Goal: Task Accomplishment & Management: Manage account settings

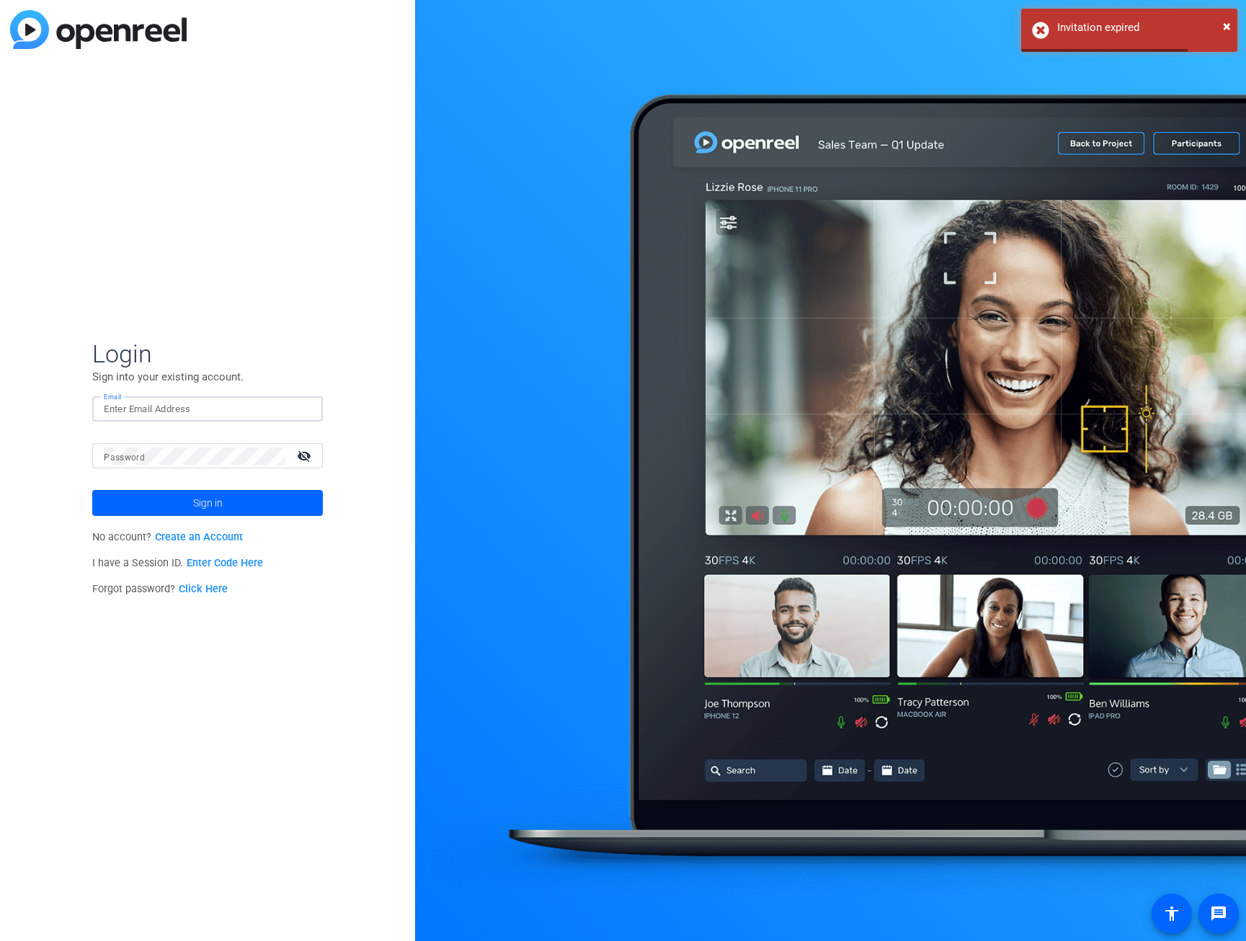
click at [191, 407] on input "Email" at bounding box center [208, 409] width 208 height 17
click at [0, 940] on com-1password-button at bounding box center [0, 941] width 0 height 0
click at [216, 406] on input "Email" at bounding box center [208, 409] width 208 height 17
type input "cori.richards@burwood.com"
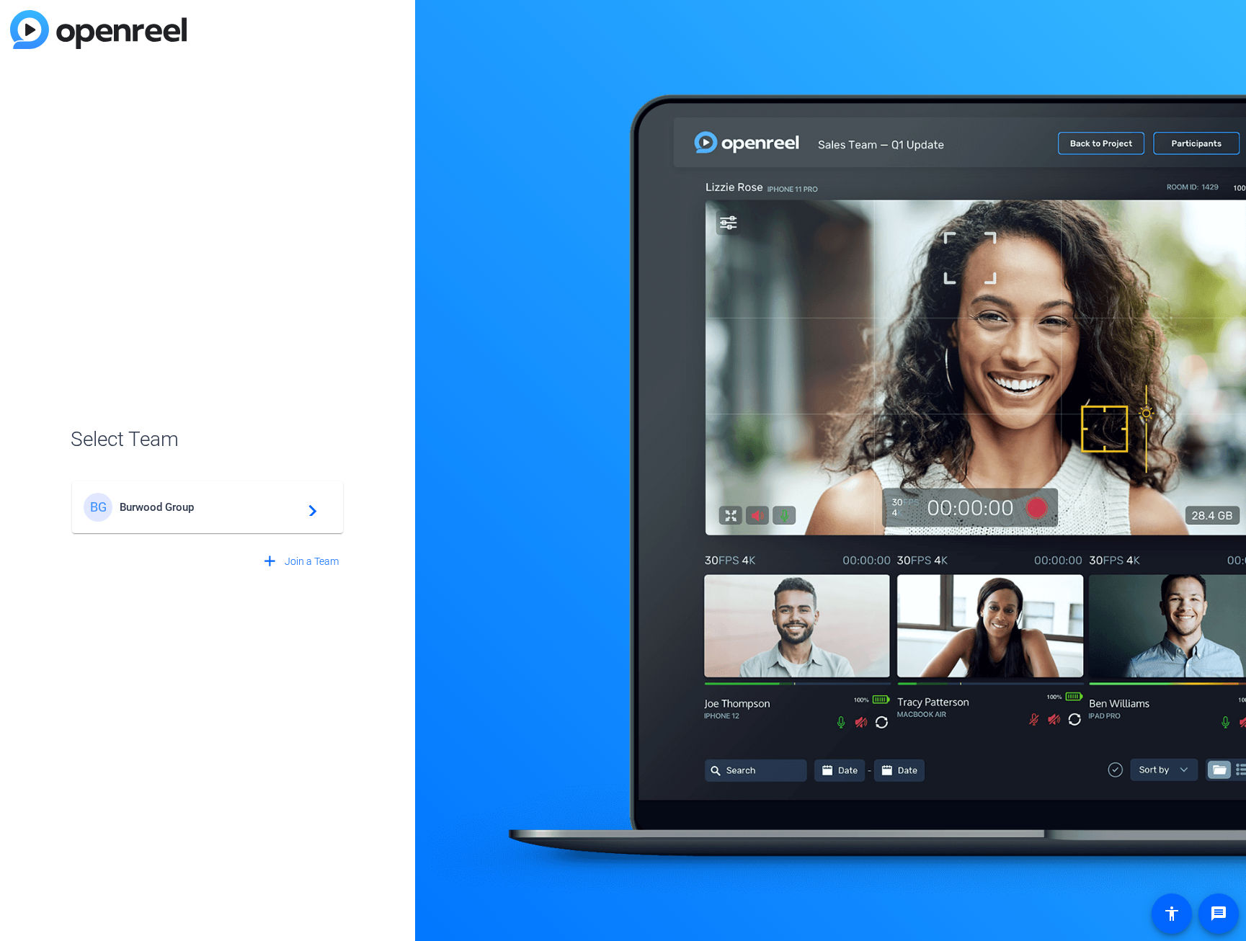
click at [223, 514] on div "BG Burwood Group navigate_next" at bounding box center [208, 507] width 248 height 29
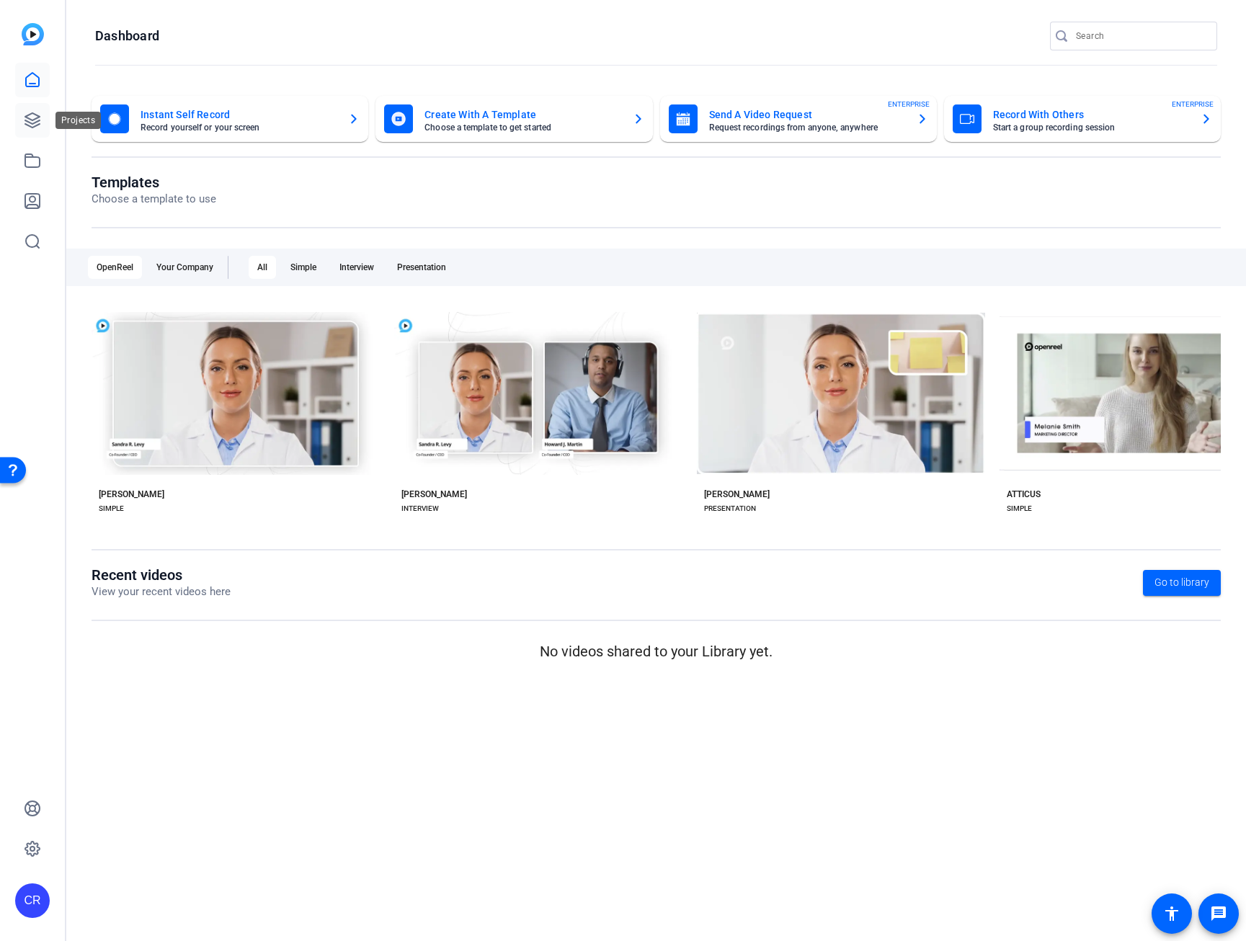
click at [39, 134] on link at bounding box center [32, 120] width 35 height 35
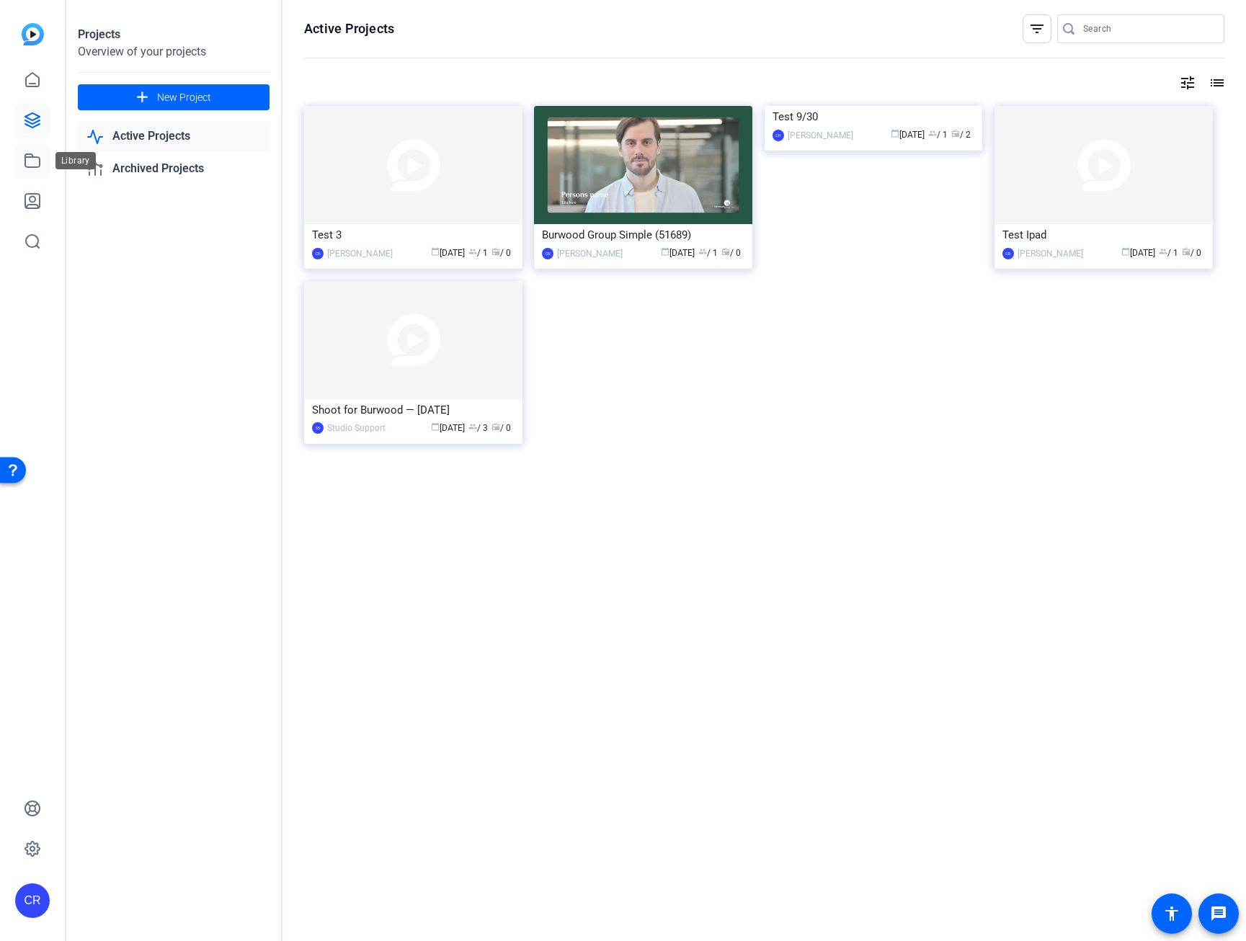
click at [30, 151] on link at bounding box center [32, 160] width 35 height 35
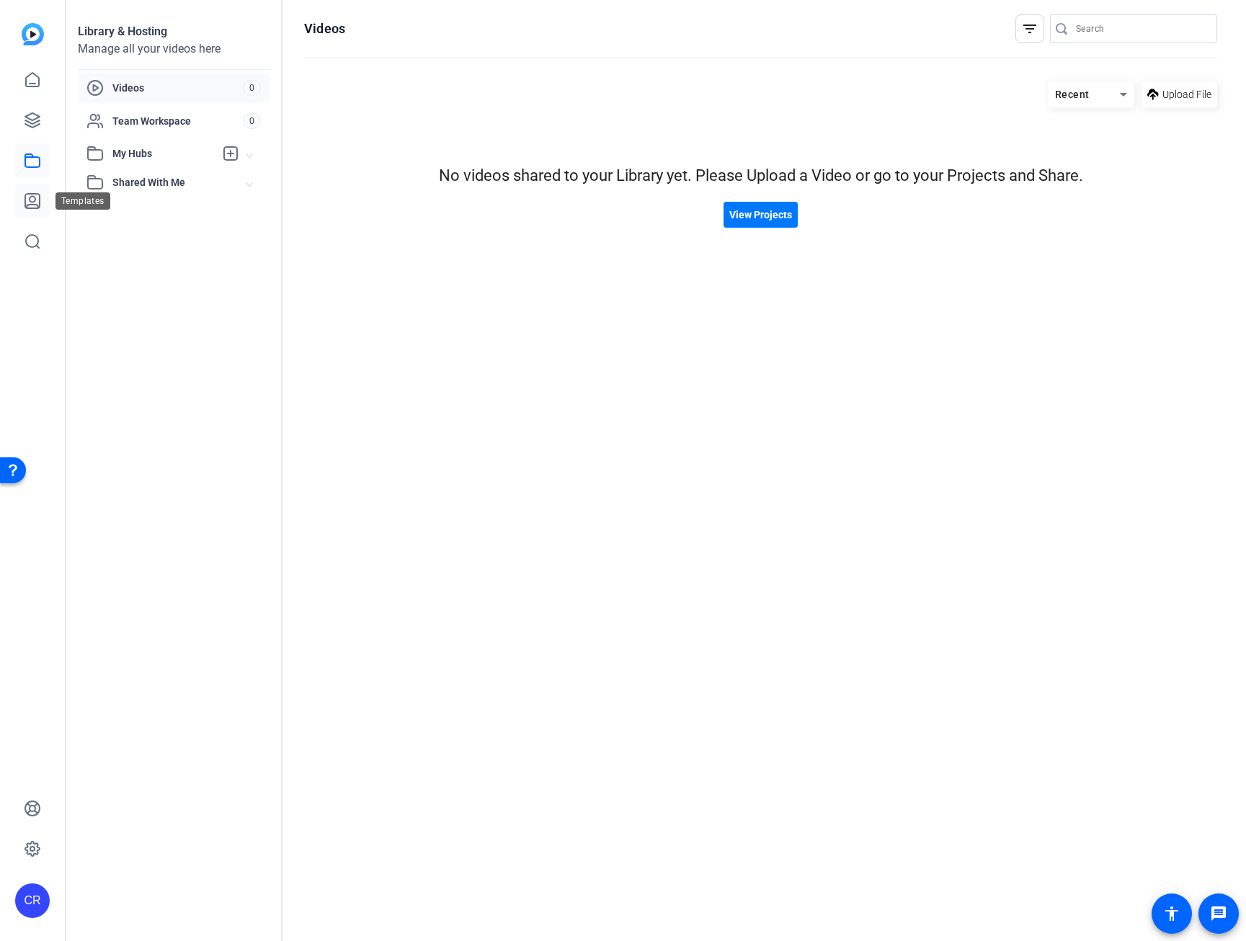
click at [30, 197] on icon at bounding box center [32, 201] width 14 height 14
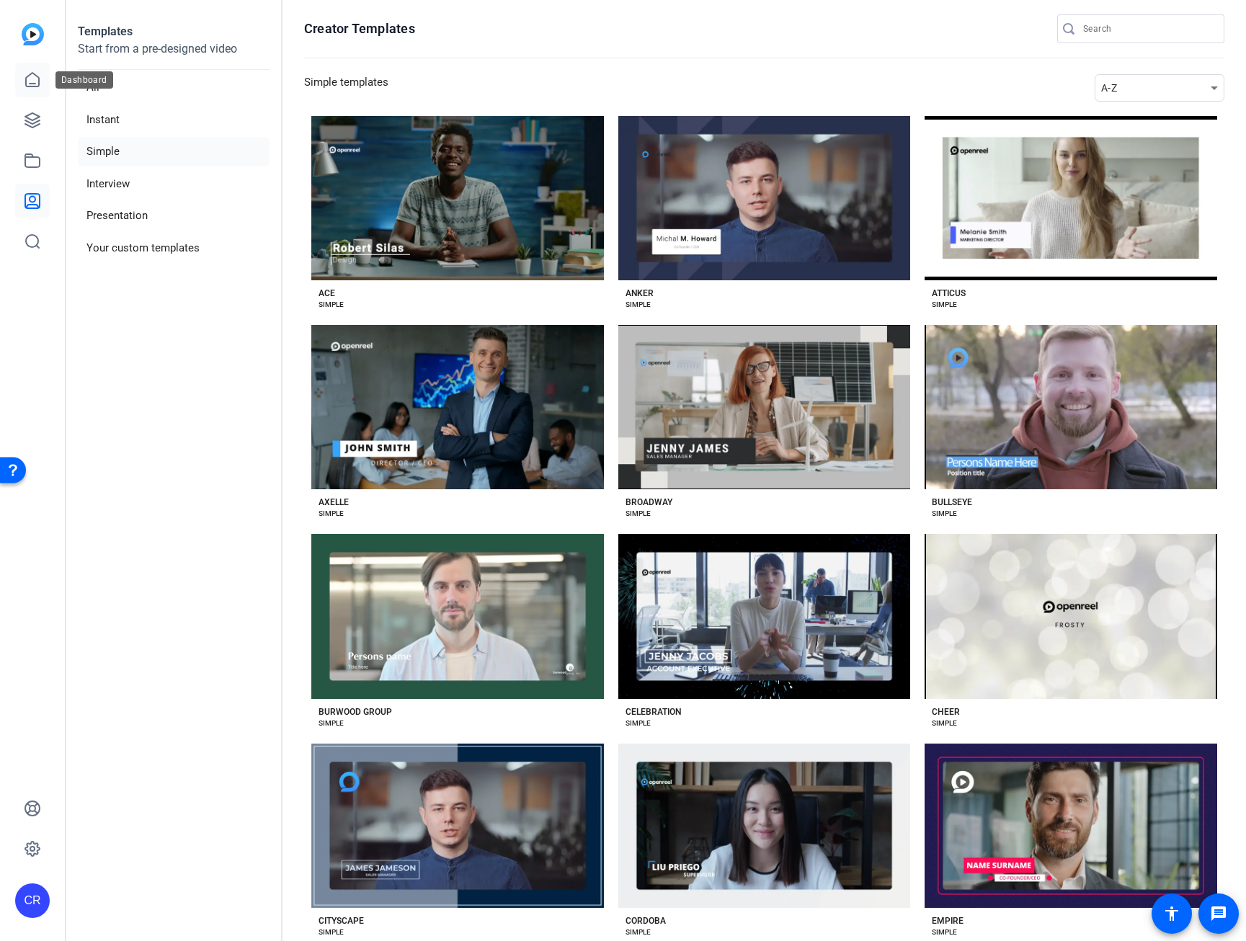
click at [45, 72] on link at bounding box center [32, 80] width 35 height 35
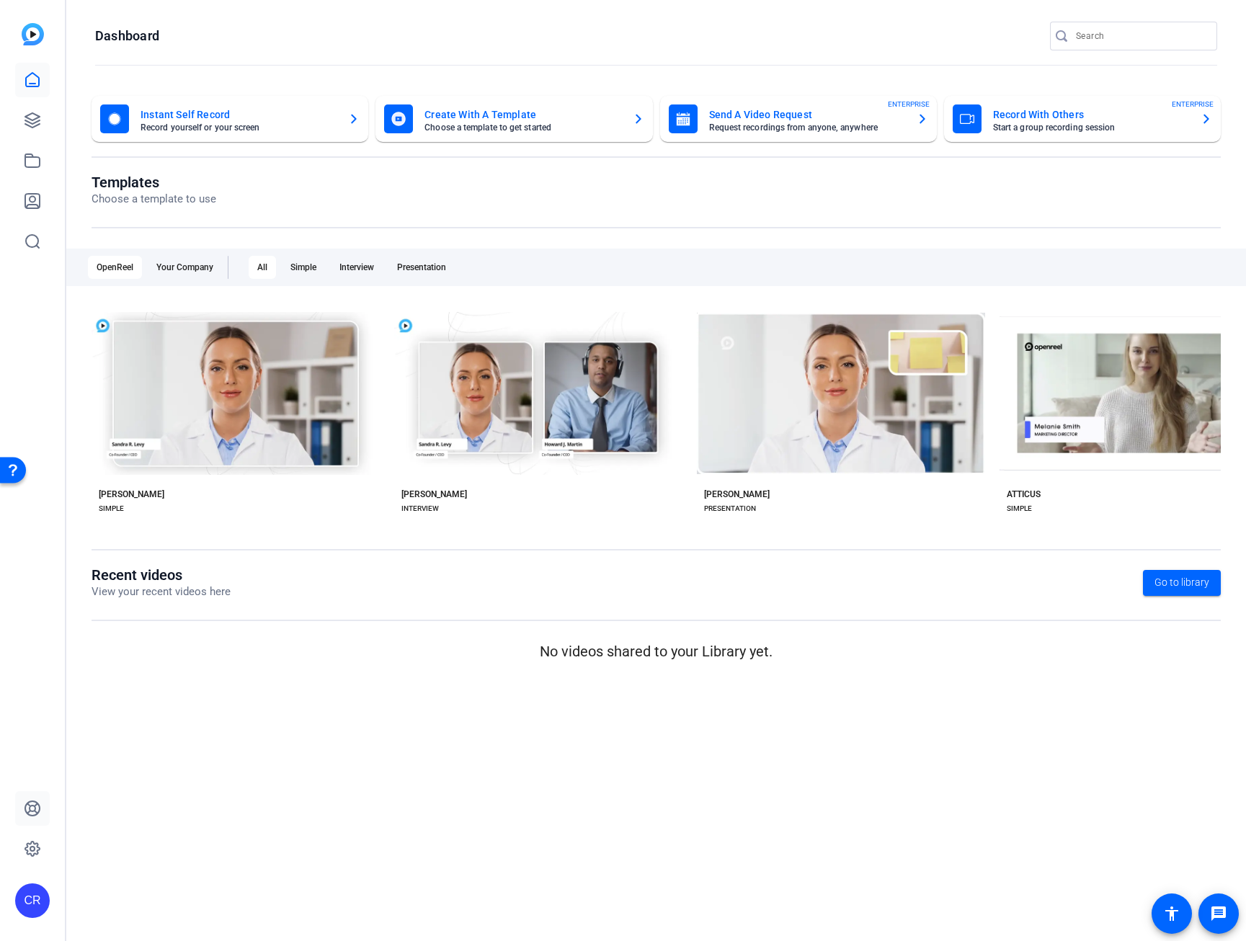
click at [43, 804] on link at bounding box center [32, 808] width 35 height 35
click at [40, 846] on icon at bounding box center [32, 848] width 17 height 17
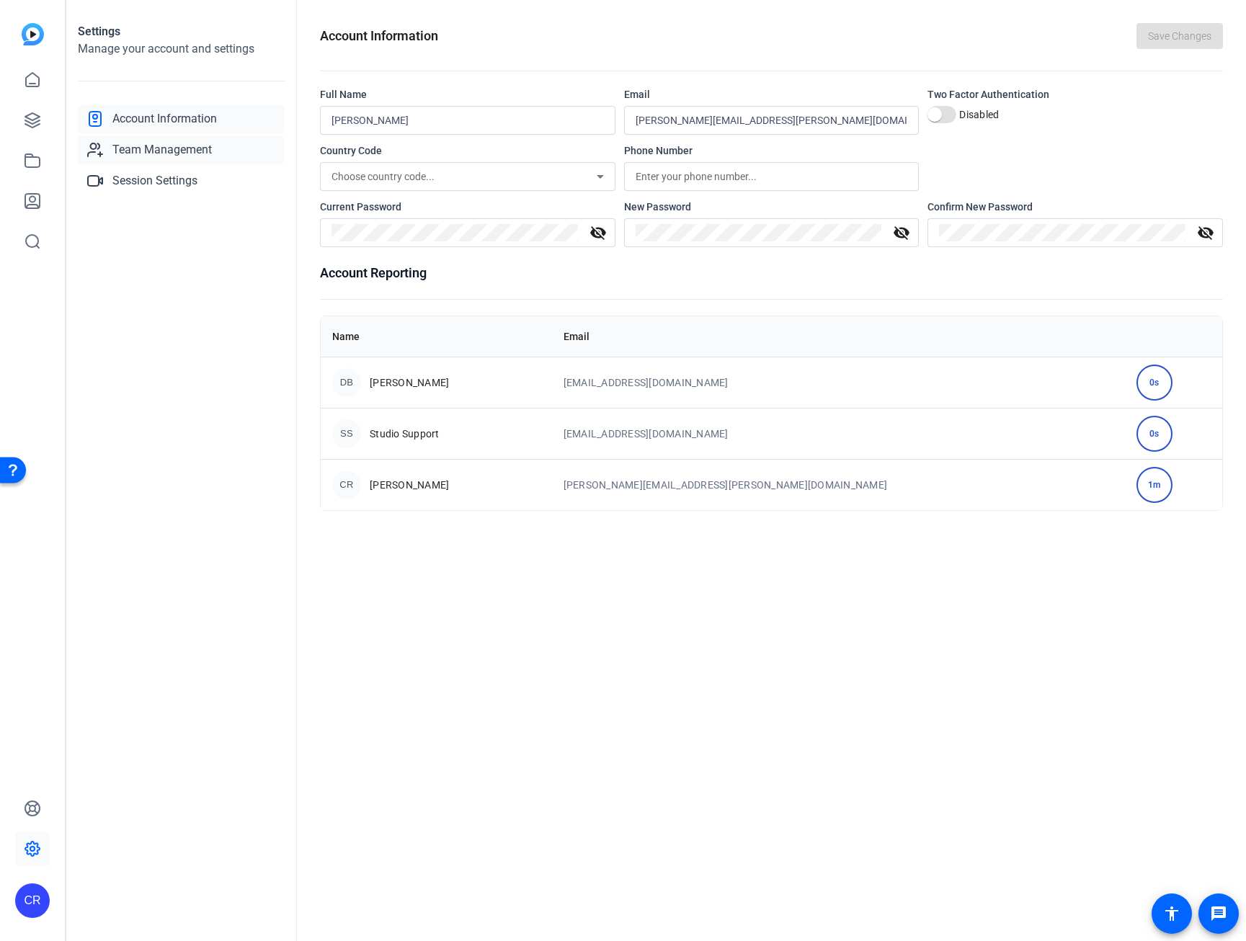
click at [206, 153] on span "Team Management" at bounding box center [161, 149] width 99 height 17
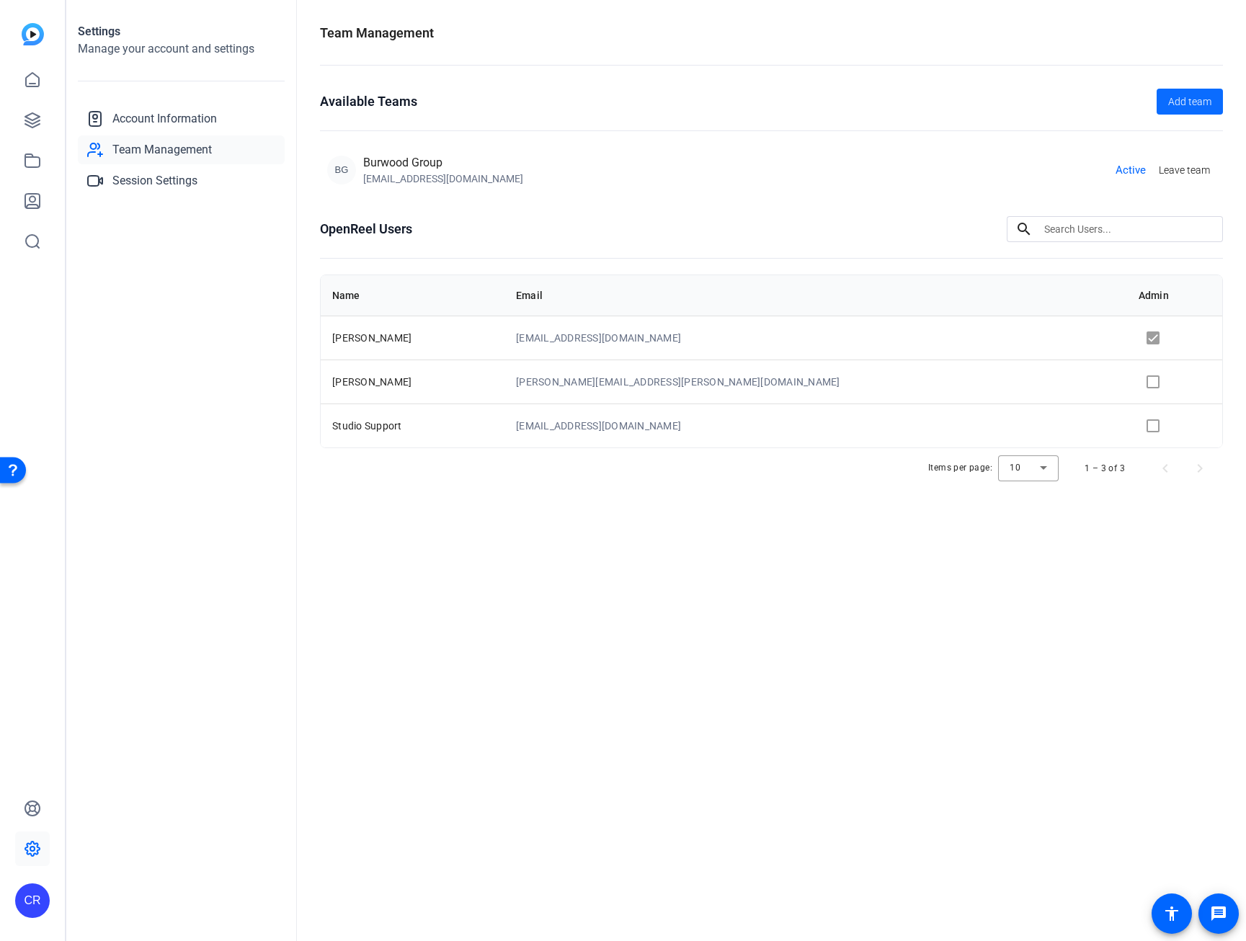
click at [1181, 111] on span at bounding box center [1190, 101] width 66 height 35
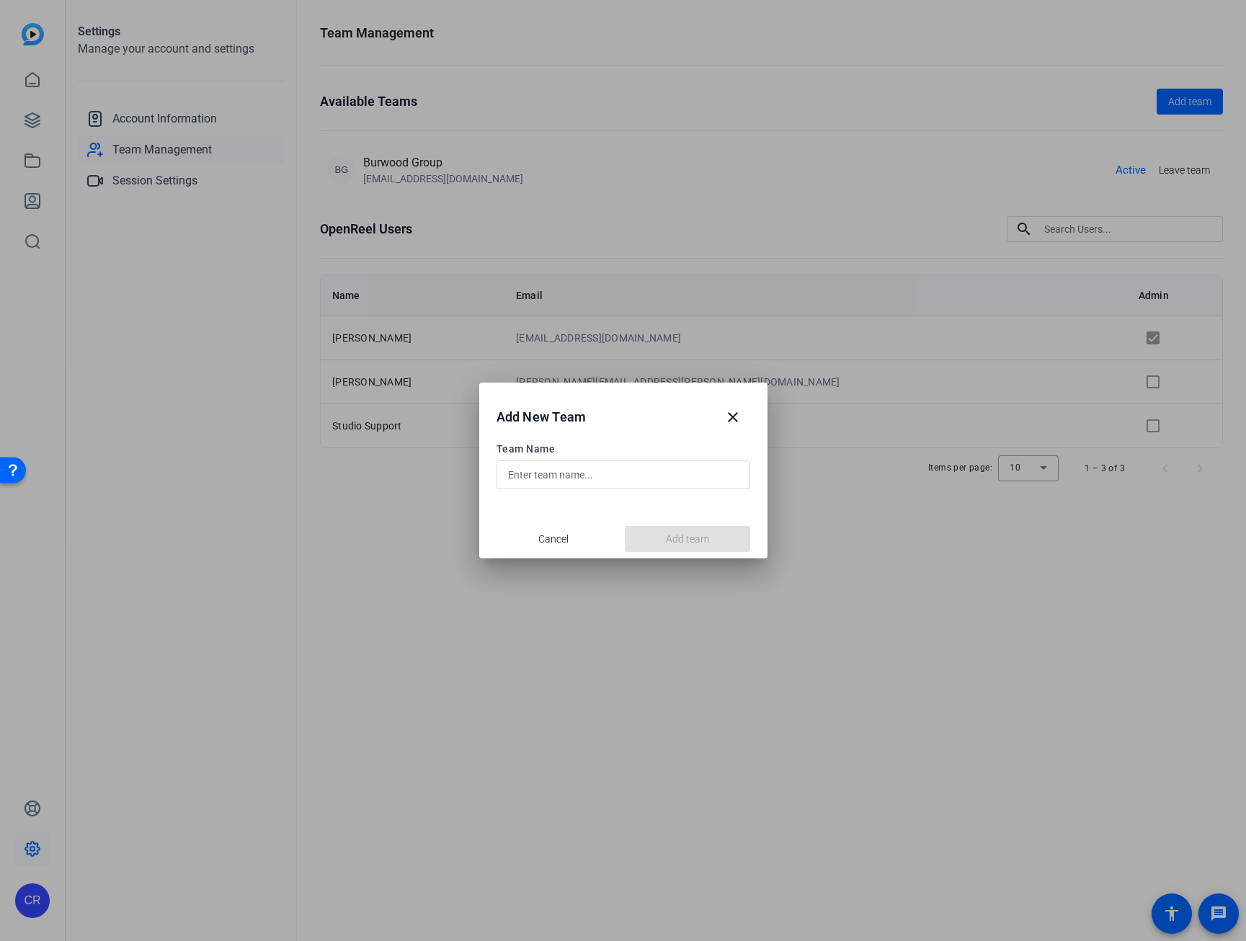
click at [620, 466] on input "text" at bounding box center [623, 474] width 231 height 17
type input "Natalie Bar"
click at [517, 900] on div at bounding box center [623, 470] width 1246 height 941
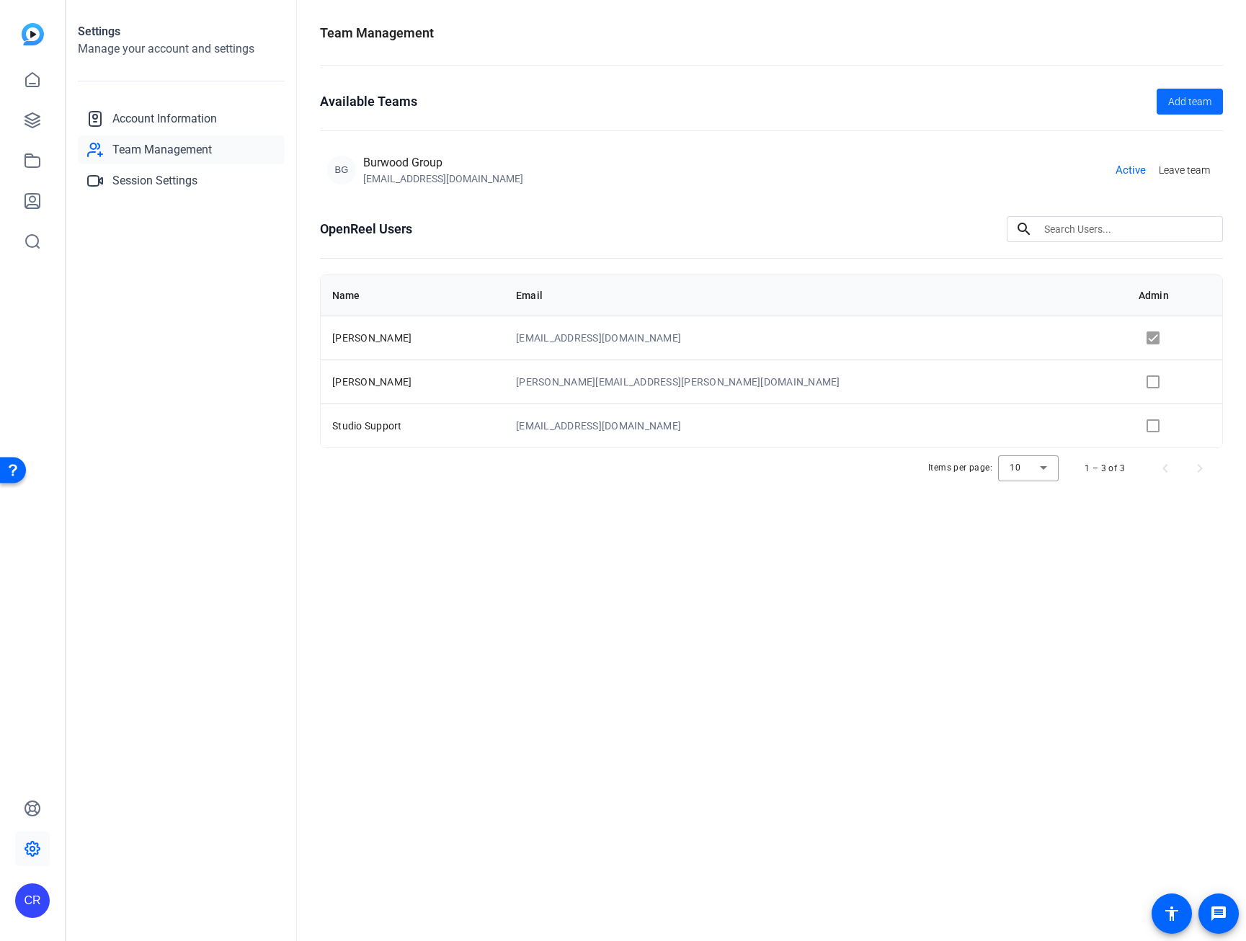
click at [1194, 96] on span "Add team" at bounding box center [1189, 101] width 43 height 15
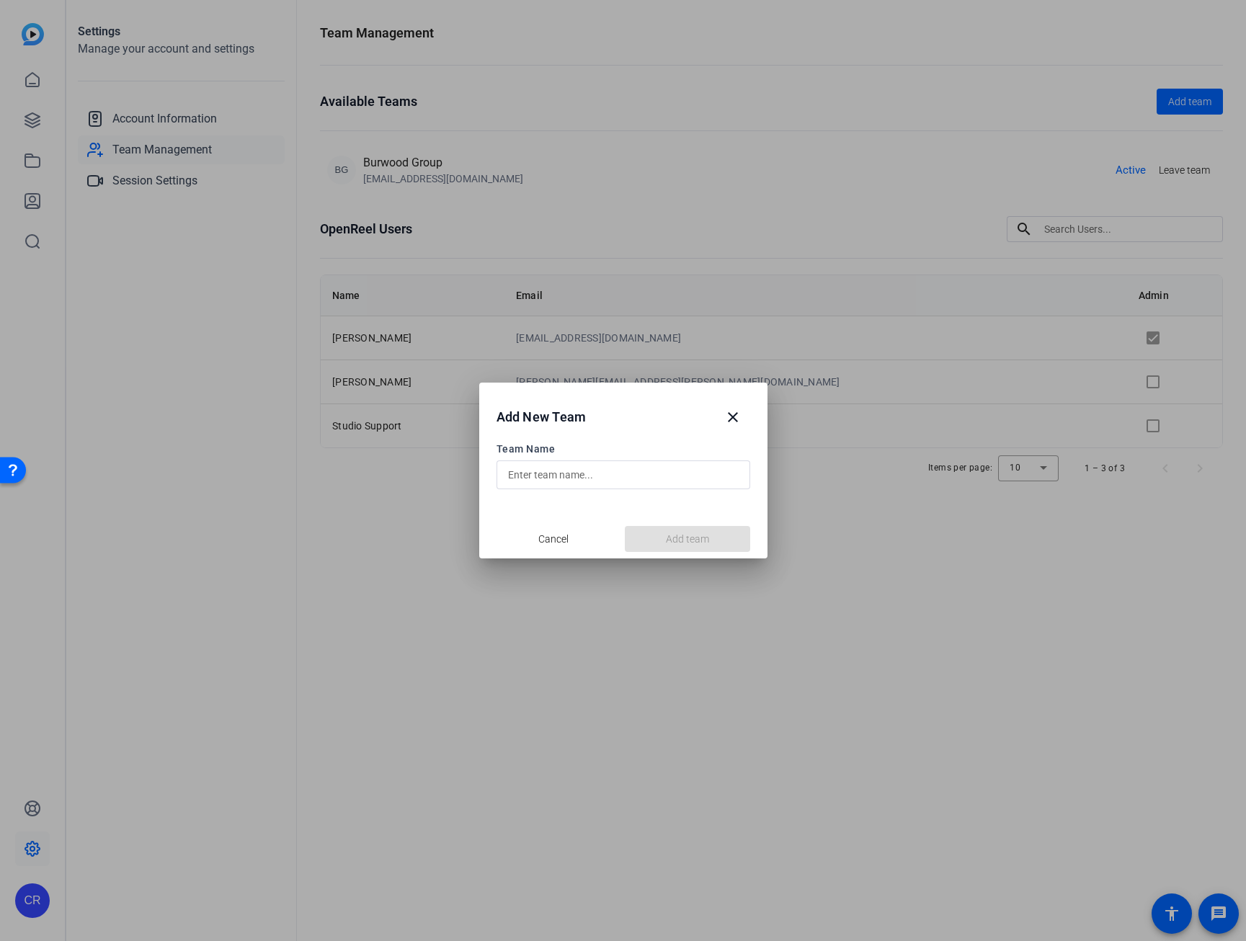
click at [597, 469] on input "text" at bounding box center [623, 474] width 231 height 17
paste input "nbartolozzi@Burwood.com"
click at [561, 480] on input "nbartolozzi@Burwood.com" at bounding box center [623, 474] width 231 height 17
click at [515, 476] on input "nbartolozzi" at bounding box center [623, 474] width 231 height 17
type input "[PERSON_NAME]"
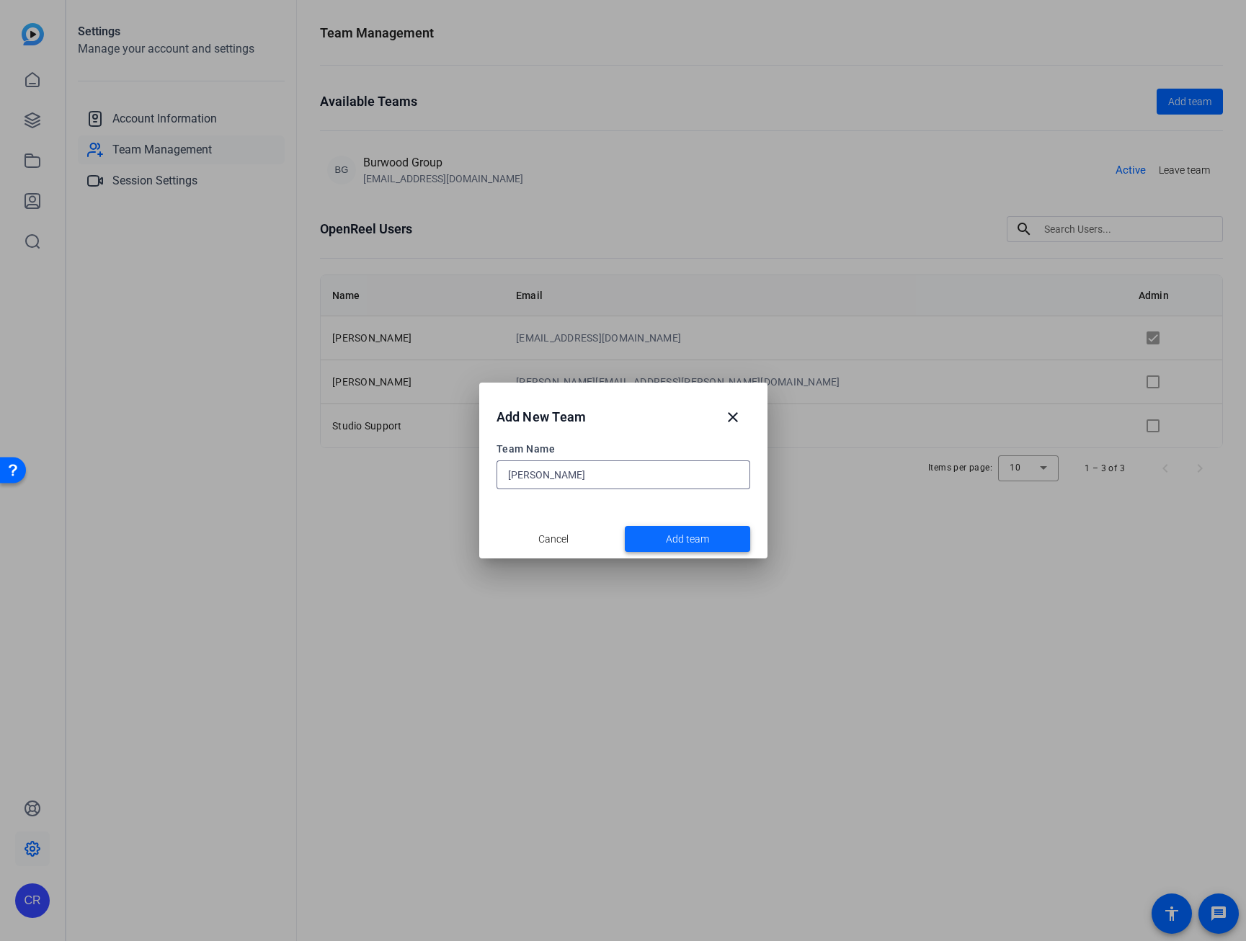
click at [708, 550] on span at bounding box center [687, 539] width 125 height 35
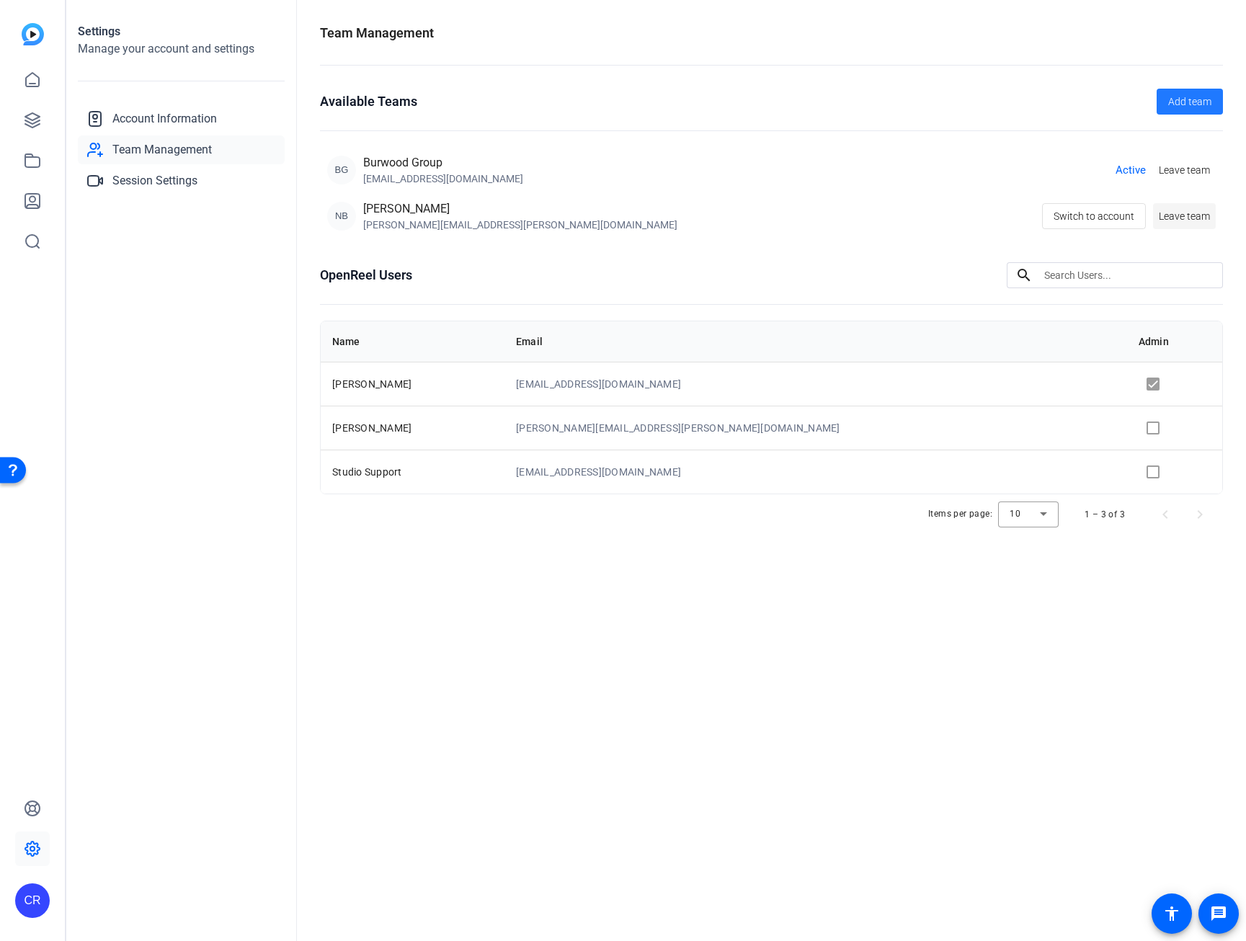
click at [1181, 216] on span "Leave team" at bounding box center [1184, 216] width 51 height 15
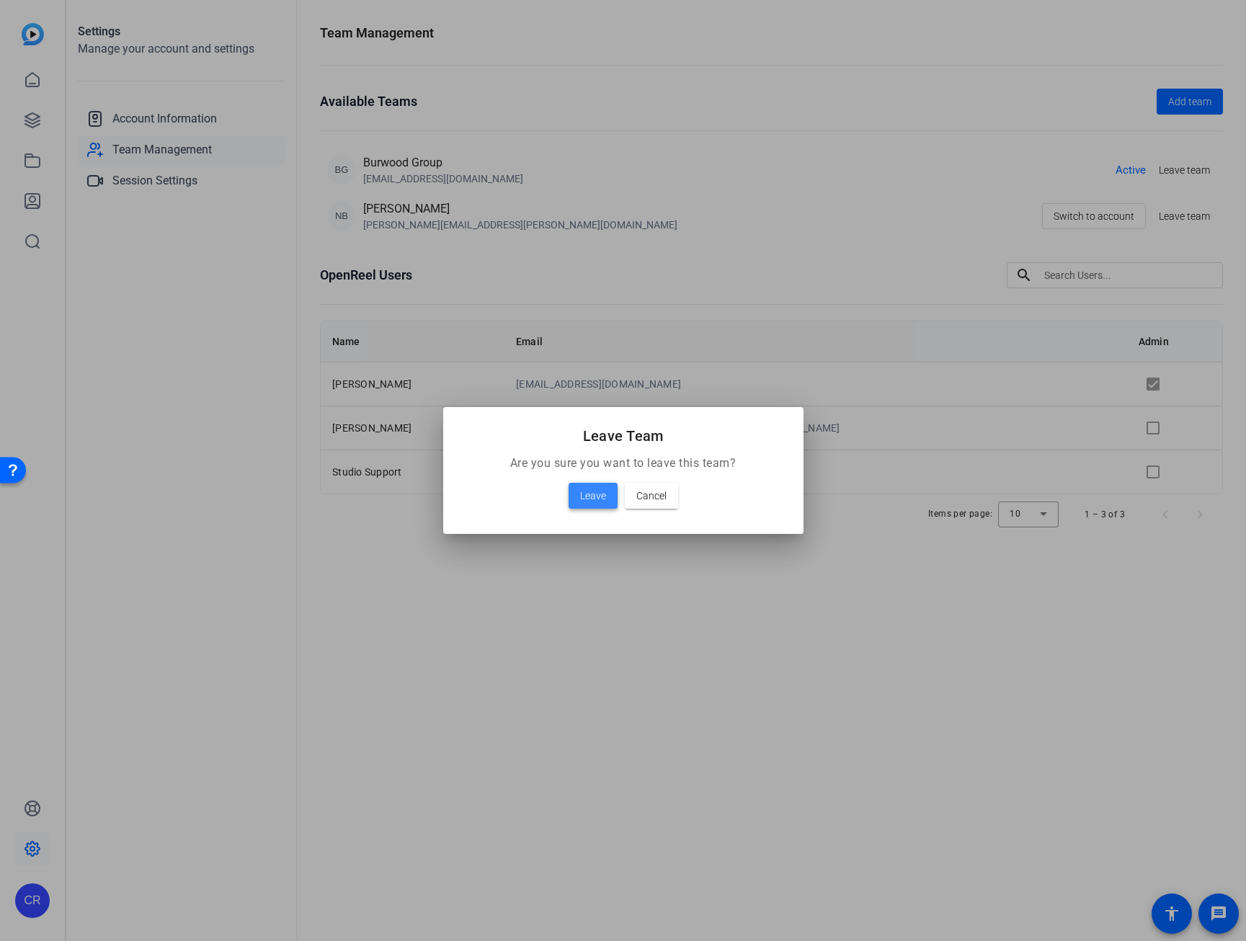
click at [578, 494] on span at bounding box center [593, 496] width 49 height 35
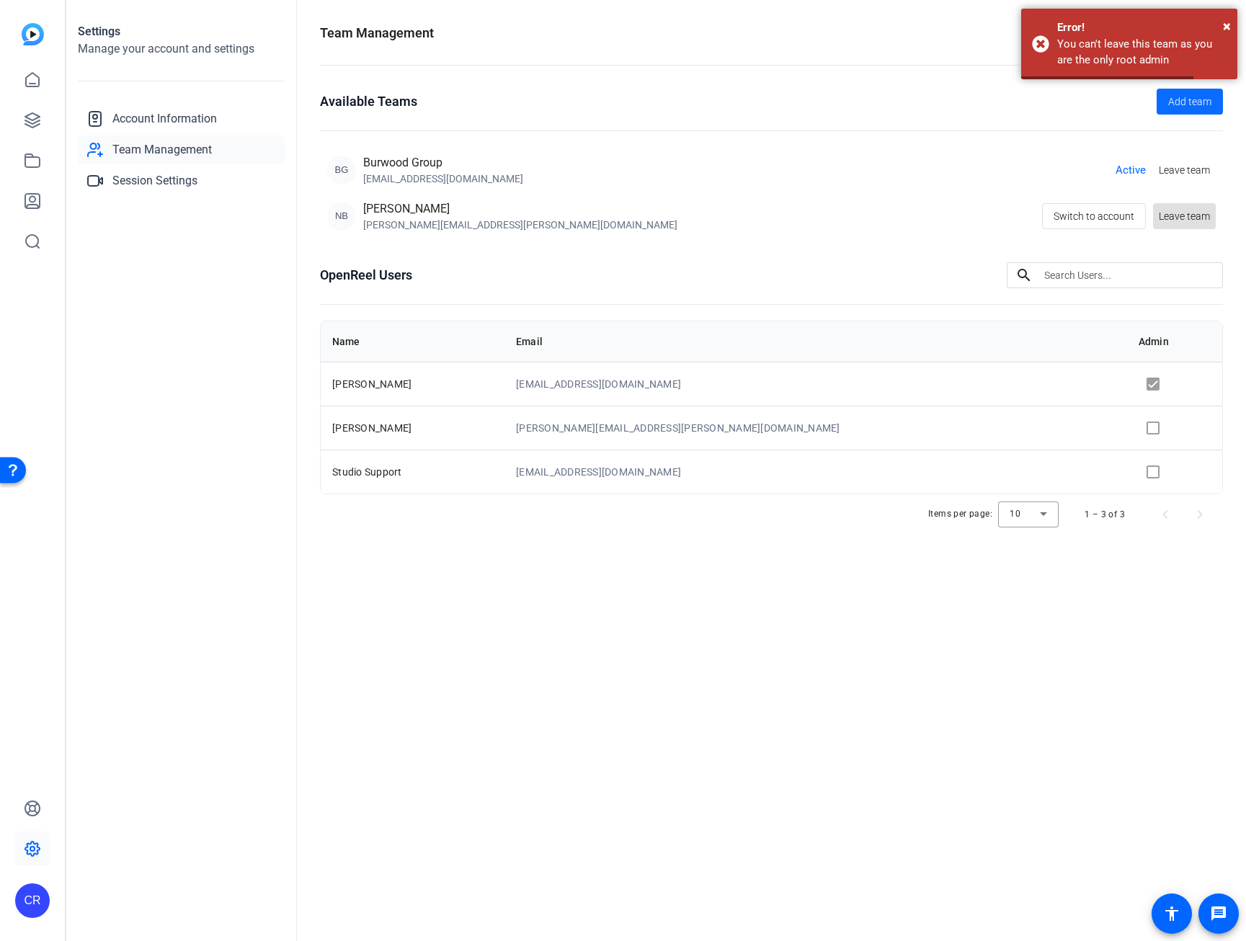
click at [1185, 100] on span "Add team" at bounding box center [1189, 101] width 43 height 15
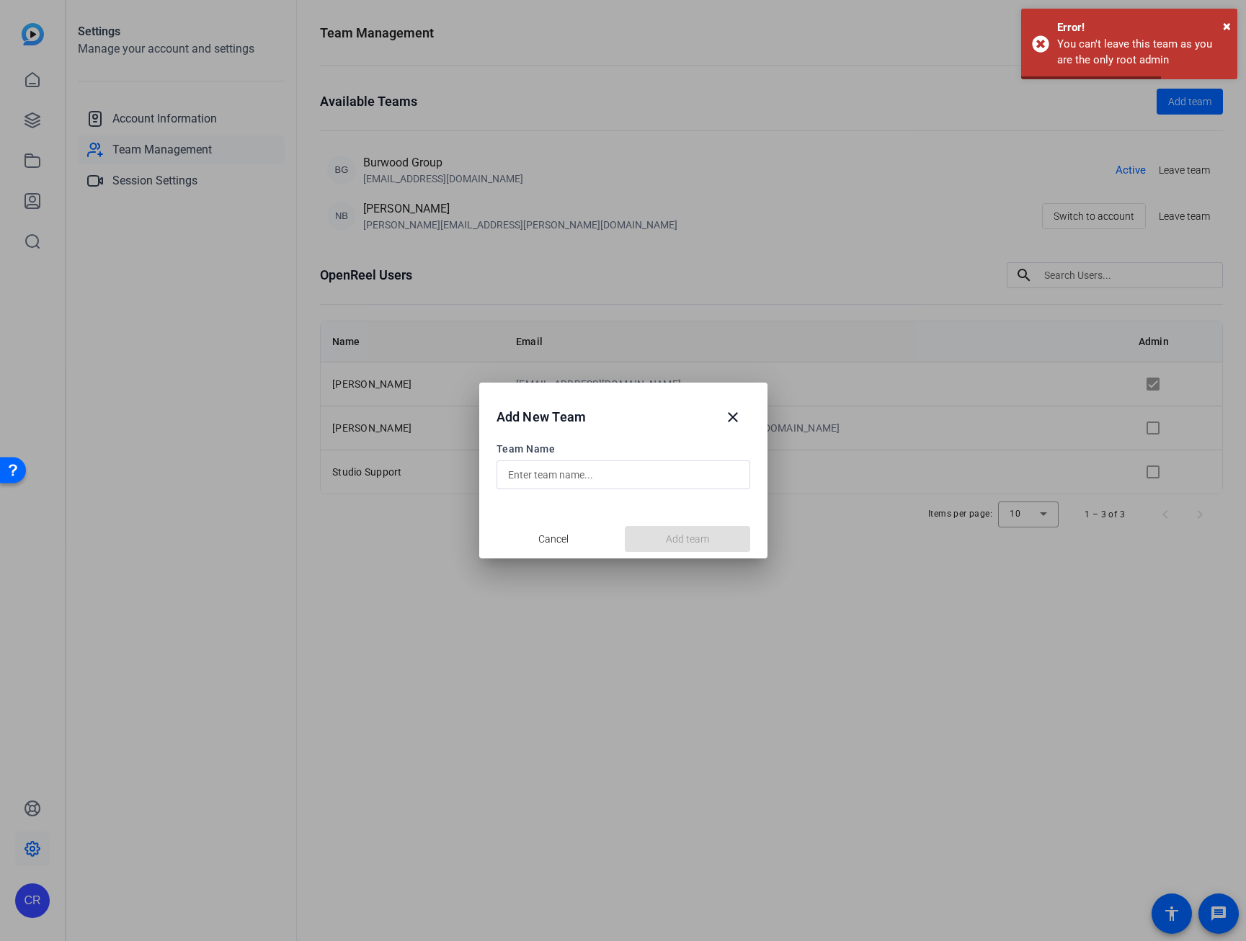
click at [646, 468] on input "text" at bounding box center [623, 474] width 231 height 17
click at [724, 412] on mat-icon "close" at bounding box center [732, 417] width 17 height 17
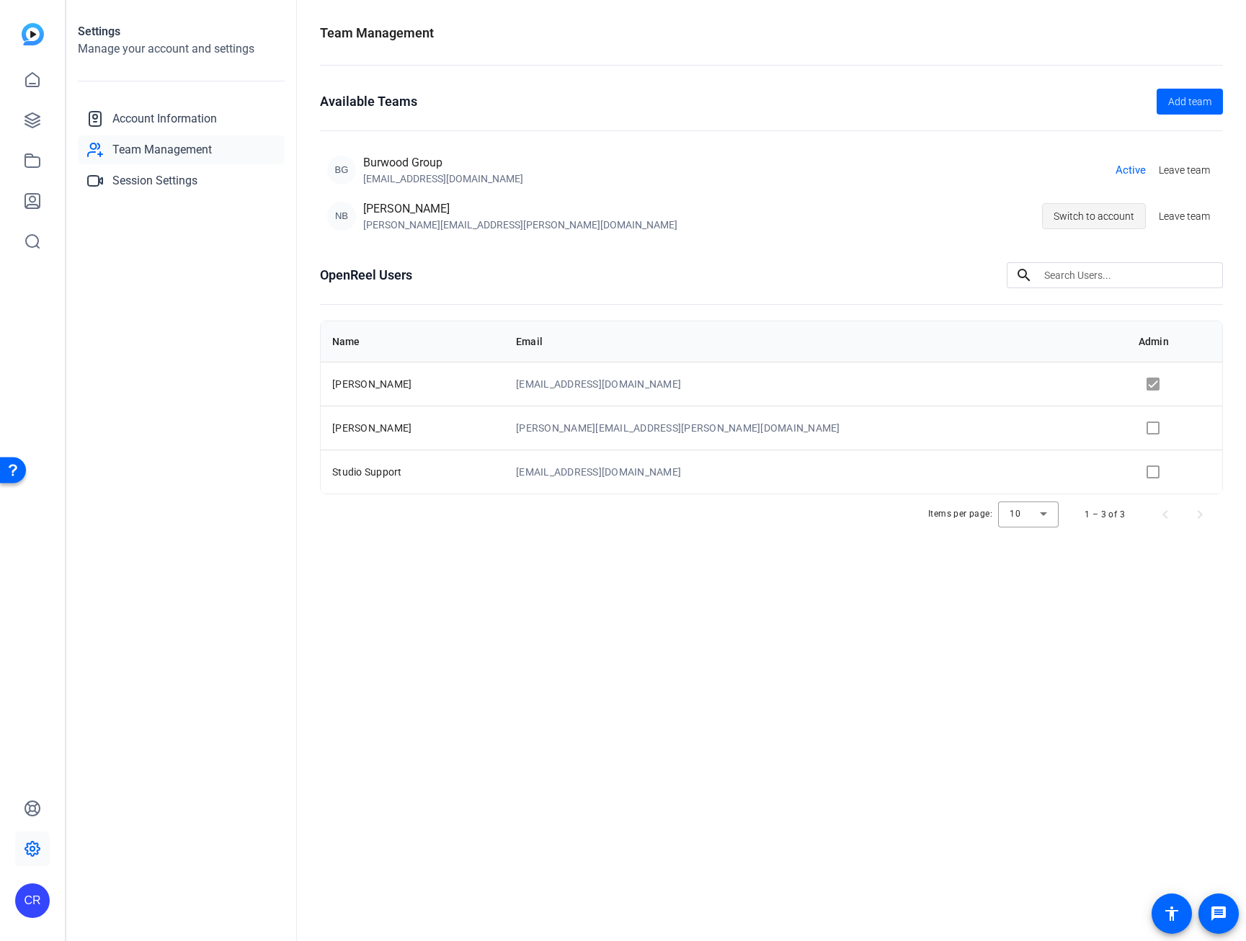
click at [1120, 222] on span "Switch to account" at bounding box center [1094, 216] width 81 height 27
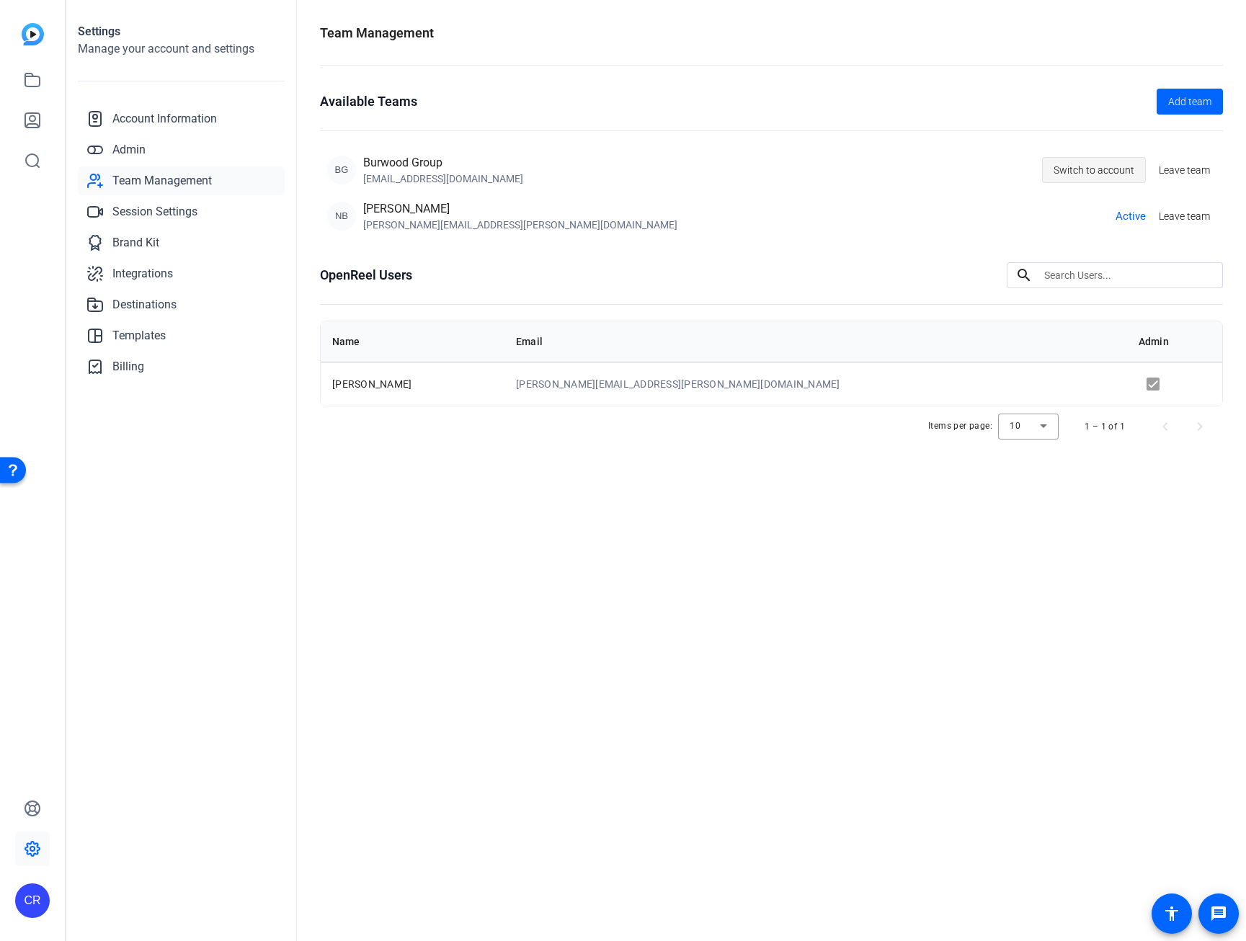
click at [1110, 184] on span at bounding box center [1094, 170] width 102 height 35
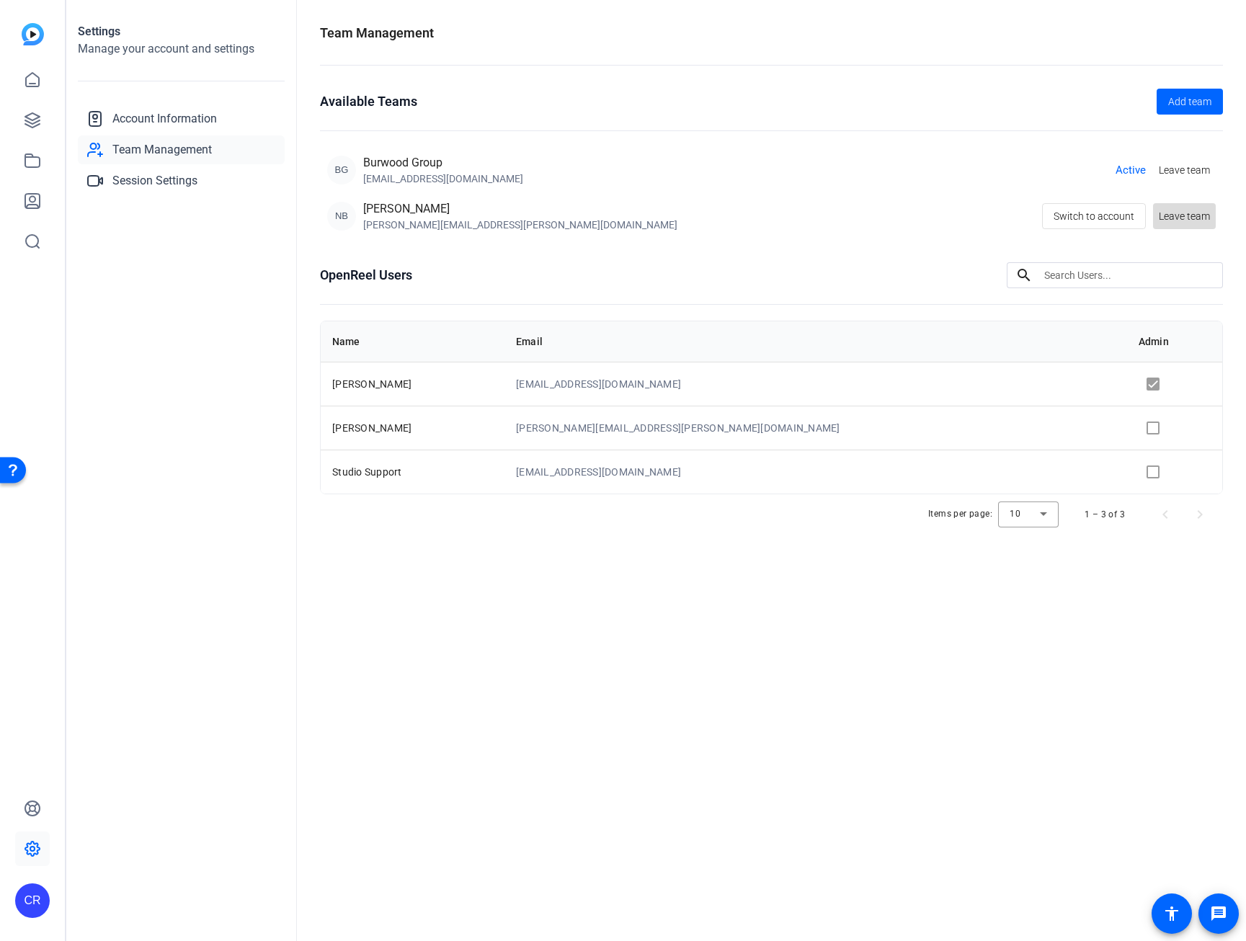
click at [1167, 225] on span at bounding box center [1184, 216] width 63 height 35
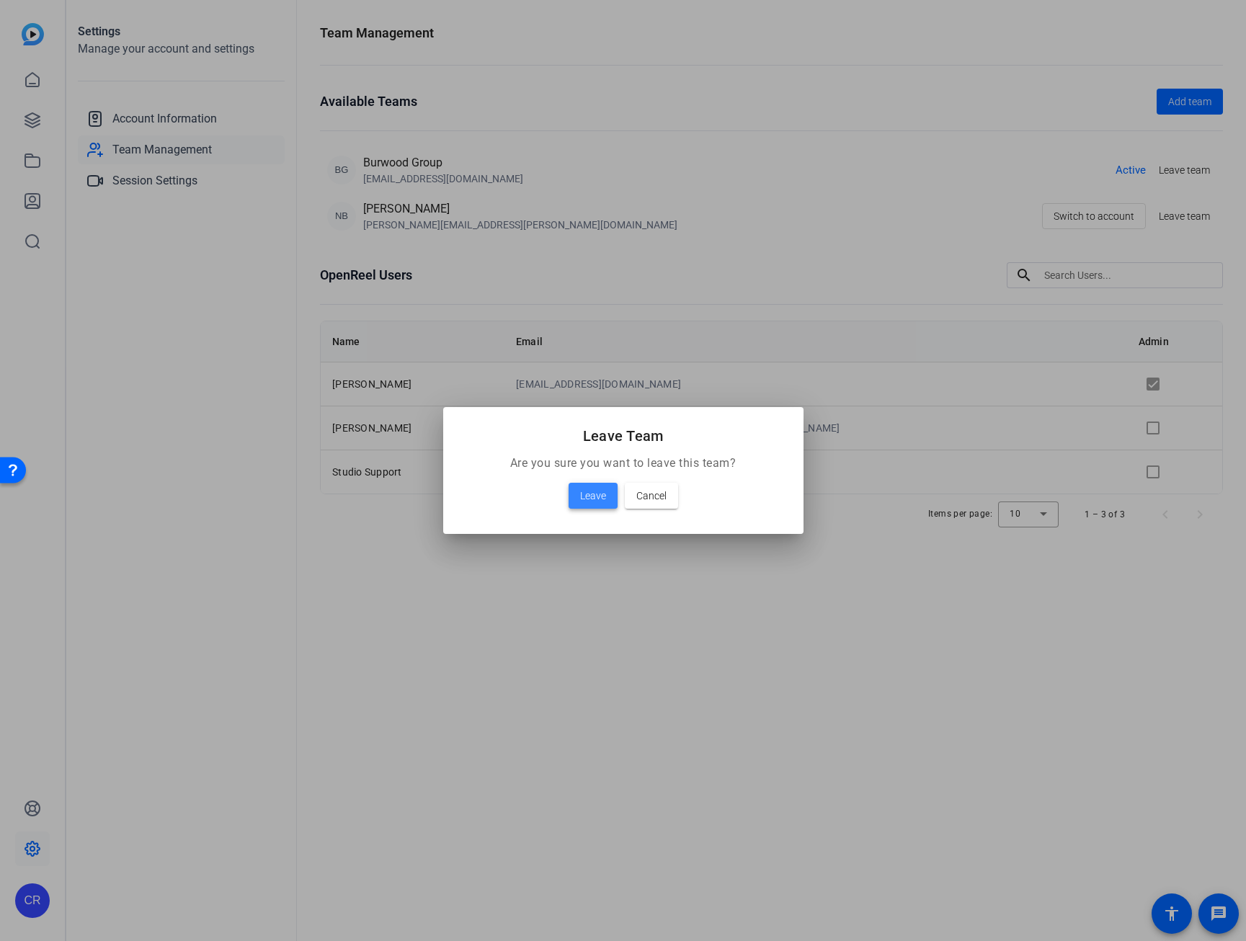
click at [588, 496] on span "Leave" at bounding box center [593, 495] width 26 height 17
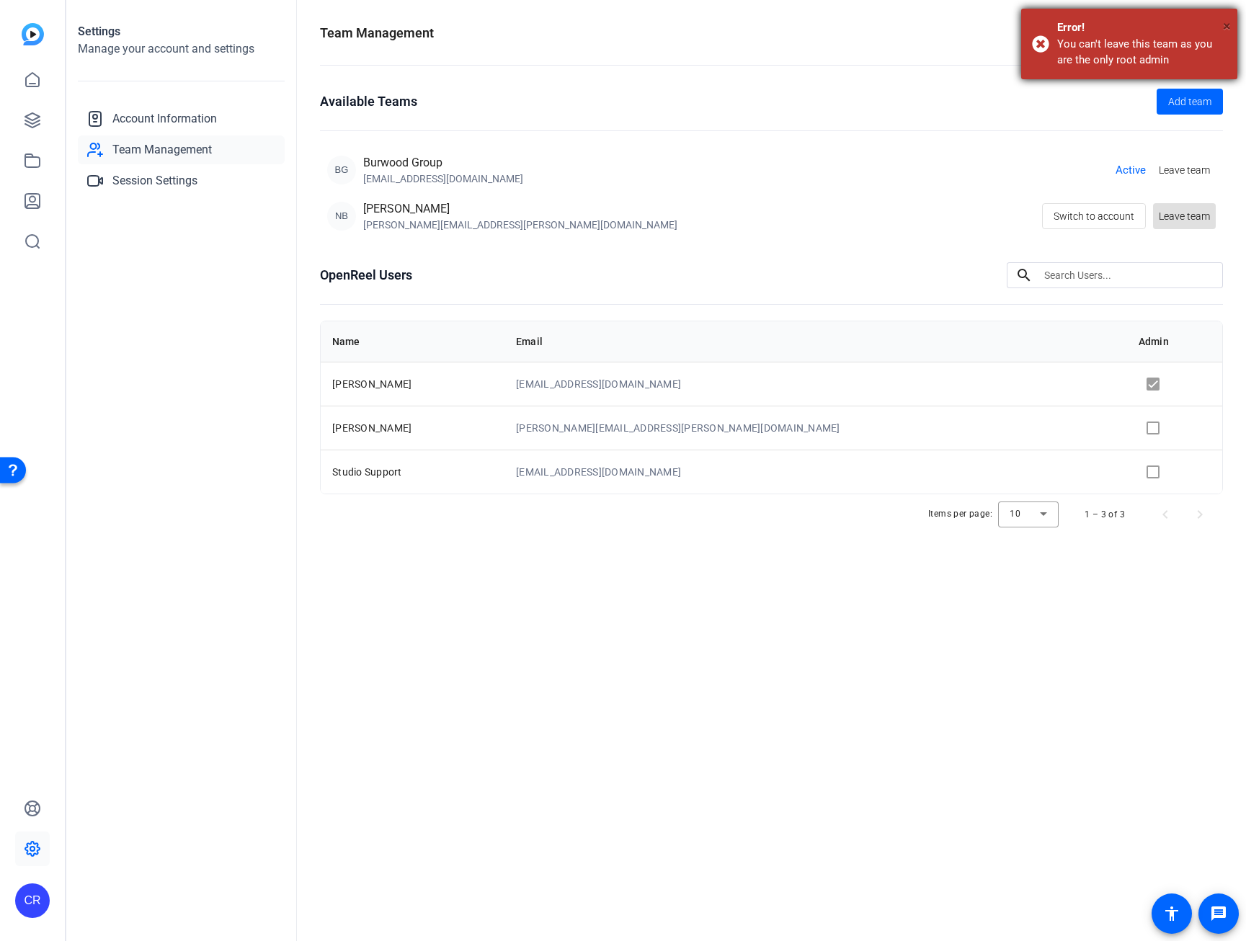
click at [1223, 25] on span "×" at bounding box center [1227, 25] width 8 height 17
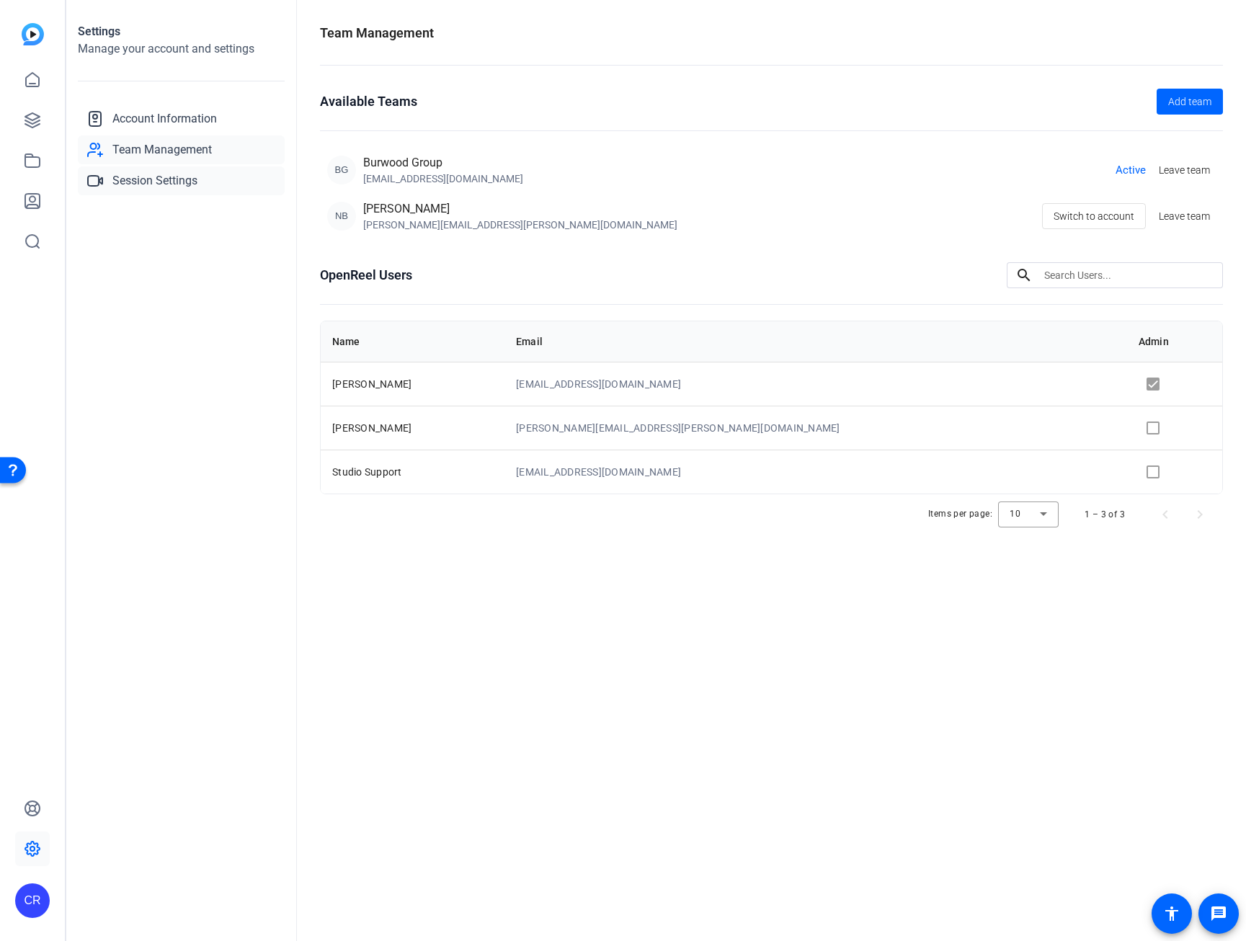
click at [187, 184] on span "Session Settings" at bounding box center [154, 180] width 85 height 17
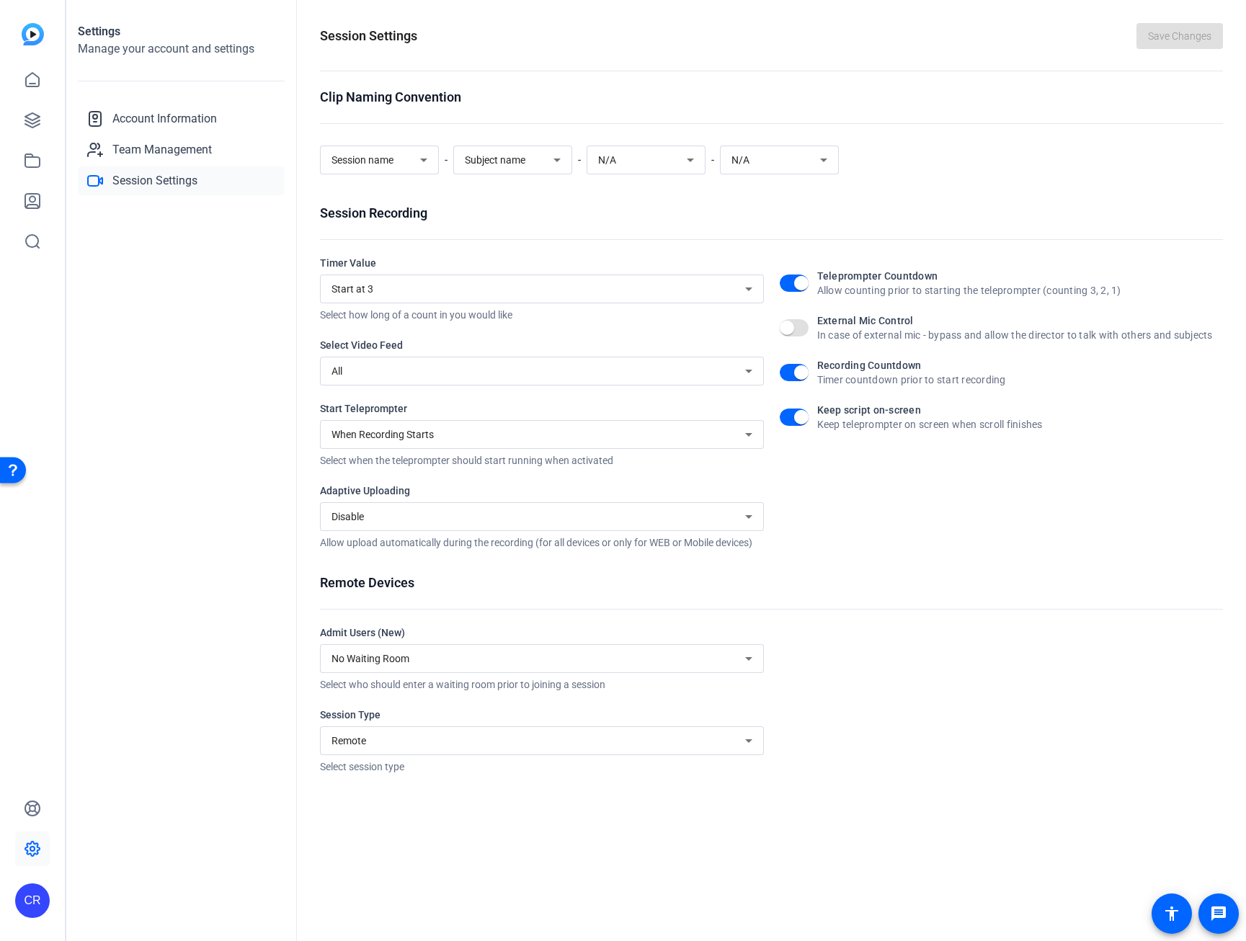
click at [920, 329] on div "In case of external mic - bypass and allow the director to talk with others and…" at bounding box center [1015, 335] width 396 height 14
click at [809, 329] on button "External Mic Control In case of external mic - bypass and allow the director to…" at bounding box center [794, 327] width 29 height 17
click at [1173, 43] on span "Save Changes" at bounding box center [1179, 36] width 63 height 15
click at [670, 744] on div "Remote" at bounding box center [539, 740] width 414 height 17
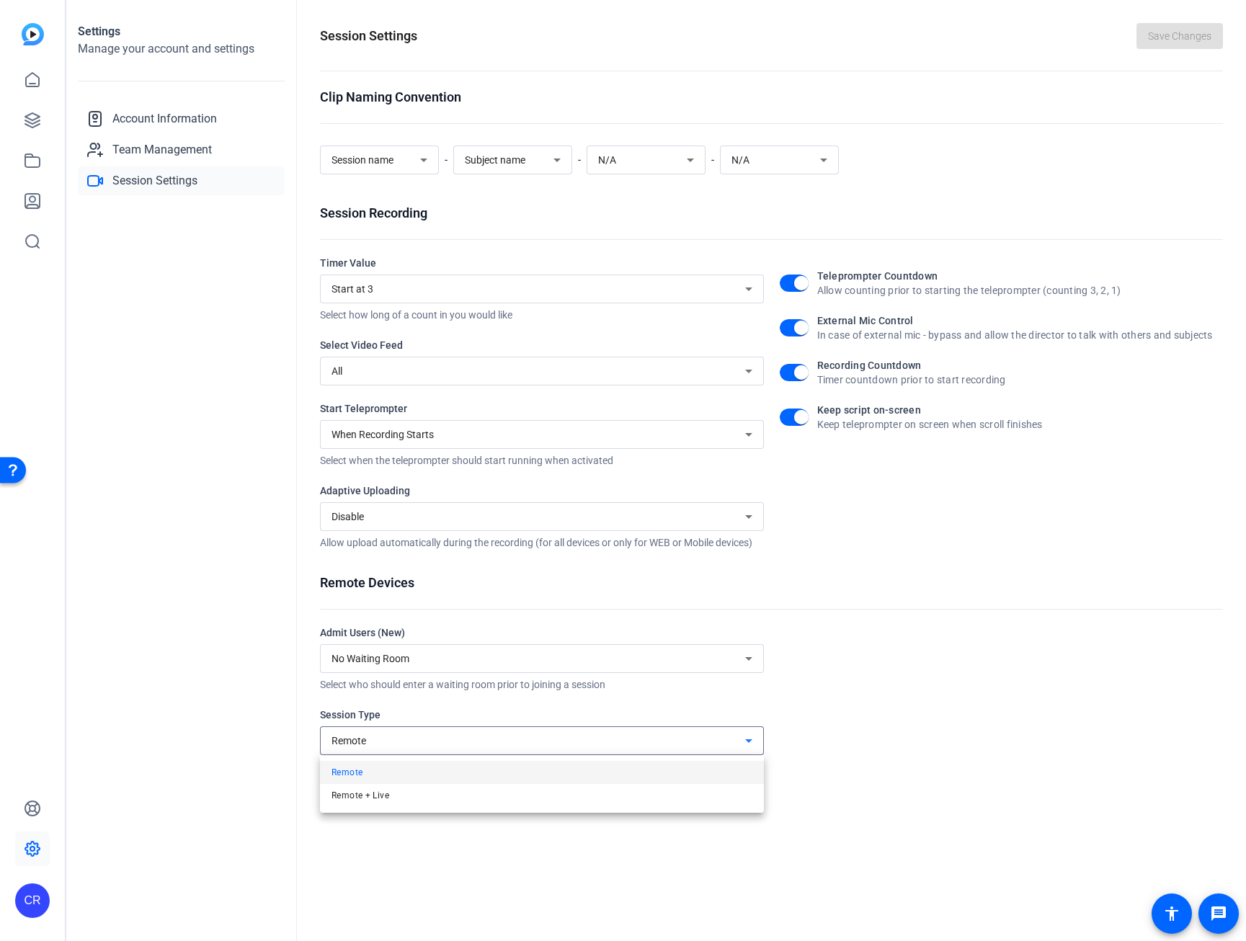
click at [799, 708] on div at bounding box center [623, 470] width 1246 height 941
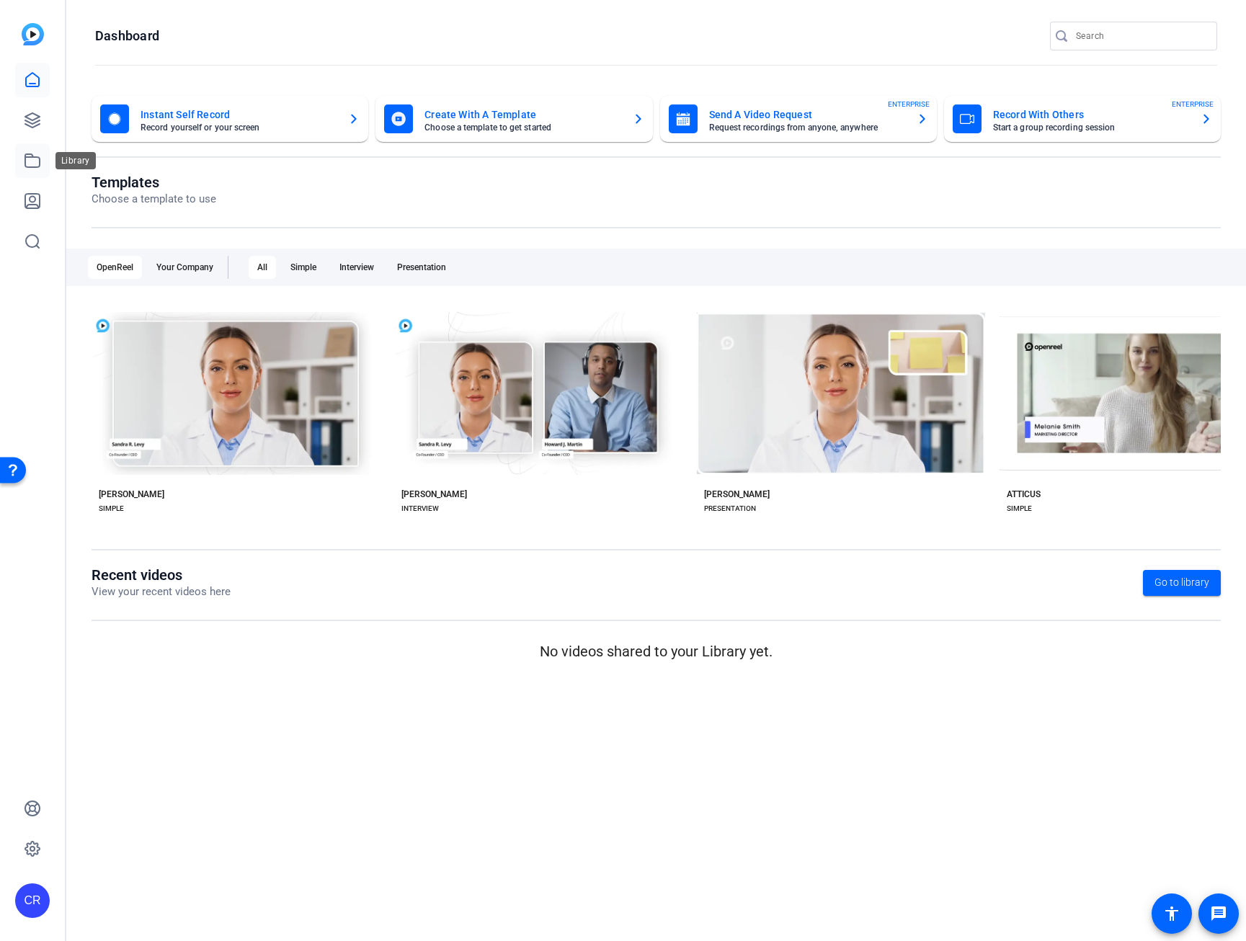
click at [31, 164] on icon at bounding box center [32, 160] width 17 height 17
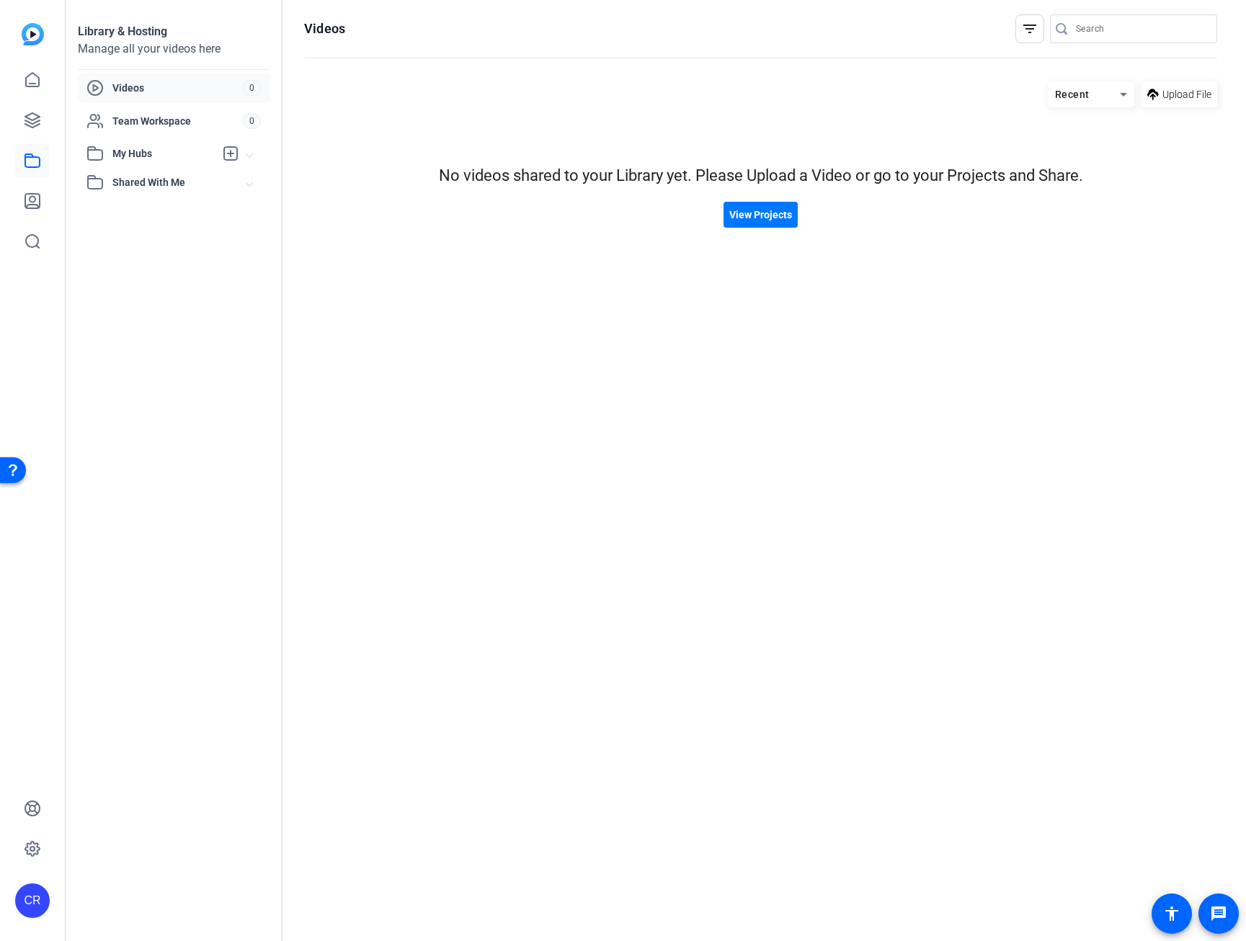
click at [150, 173] on mat-expansion-panel-header "Shared With Me" at bounding box center [174, 182] width 192 height 29
click at [159, 94] on span "Videos" at bounding box center [177, 88] width 130 height 14
click at [158, 124] on span "Team Workspace" at bounding box center [177, 121] width 130 height 14
click at [149, 162] on mat-expansion-panel-header "My Hubs" at bounding box center [174, 153] width 192 height 29
click at [23, 855] on link at bounding box center [32, 849] width 35 height 35
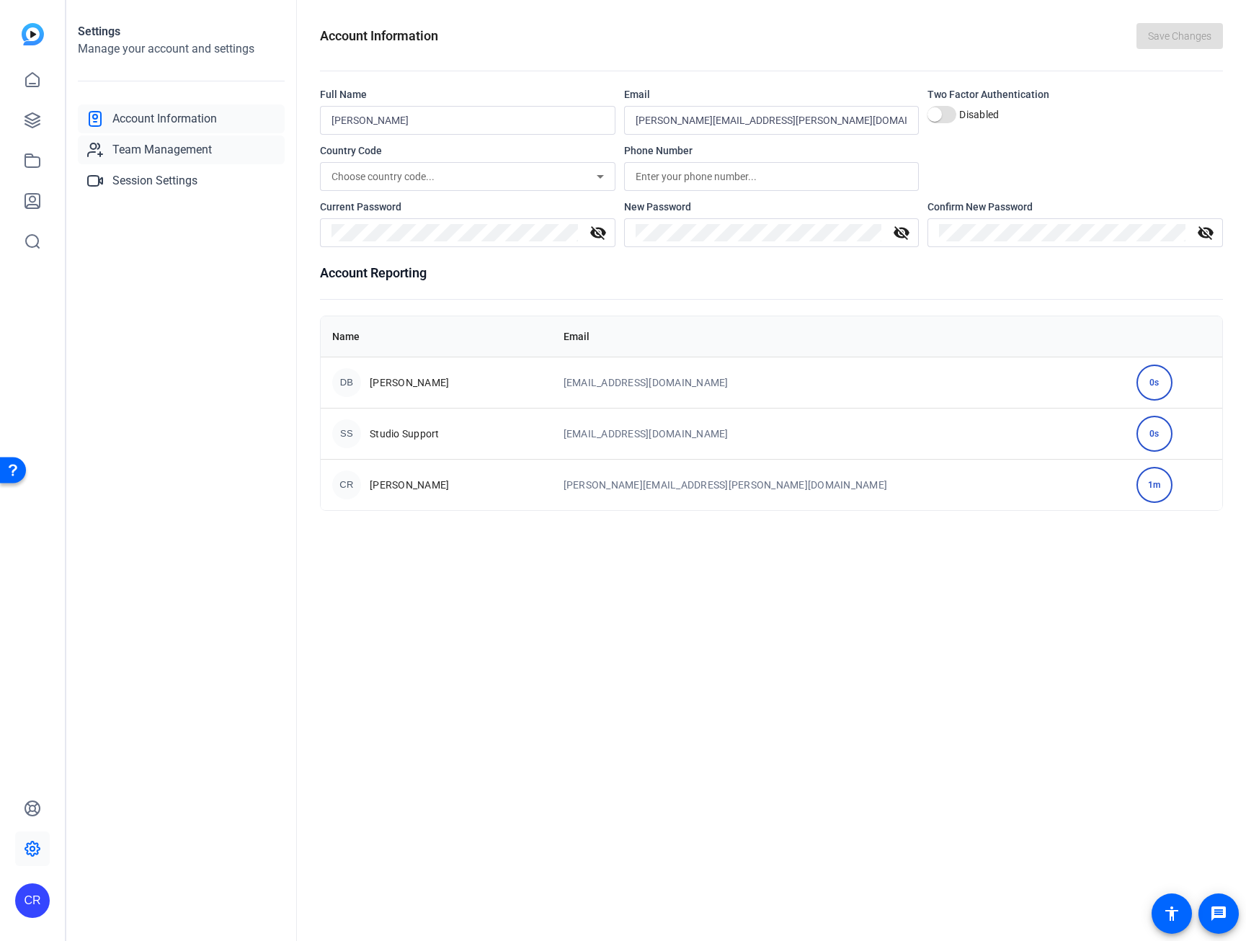
click at [160, 155] on span "Team Management" at bounding box center [161, 149] width 99 height 17
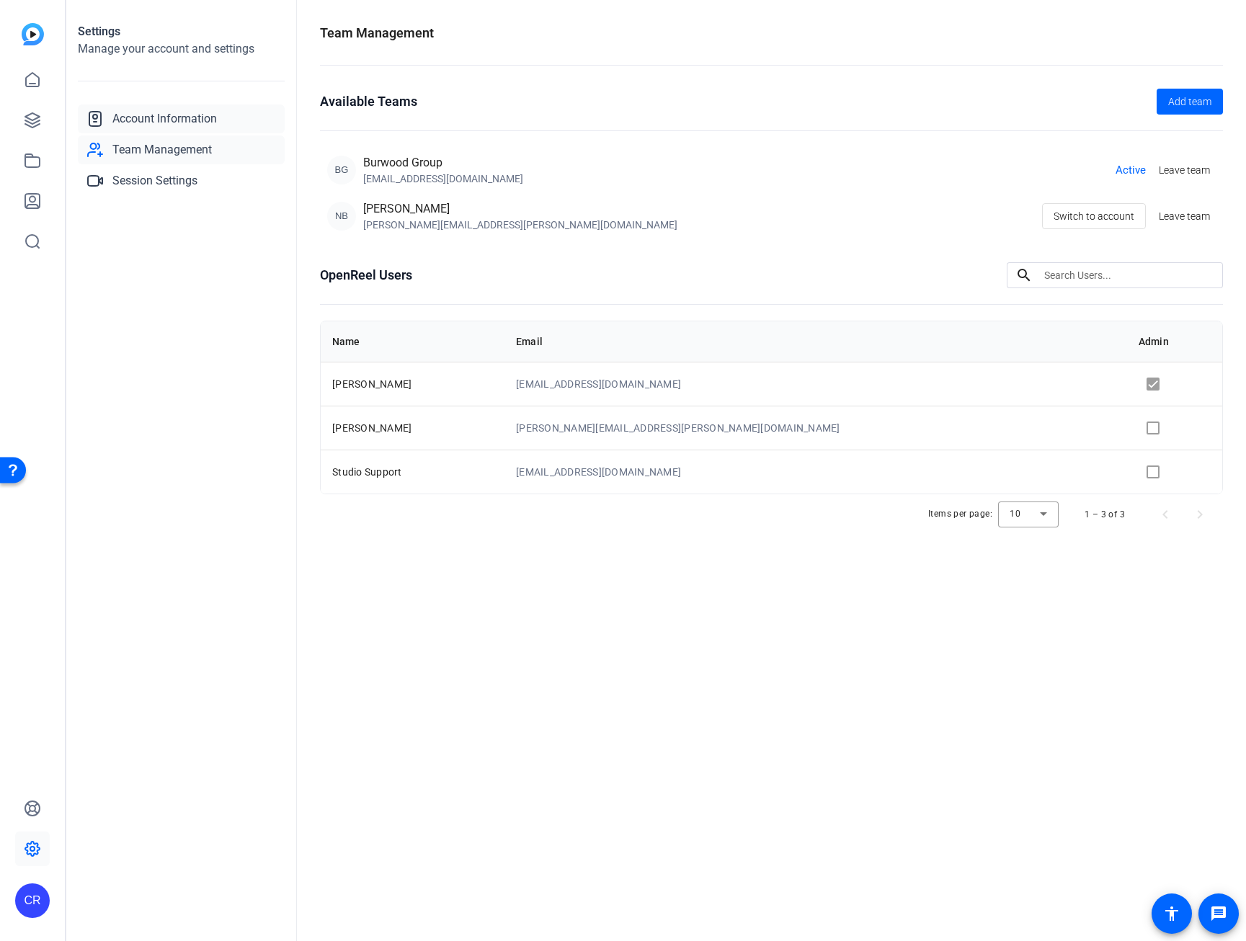
click at [163, 119] on span "Account Information" at bounding box center [164, 118] width 104 height 17
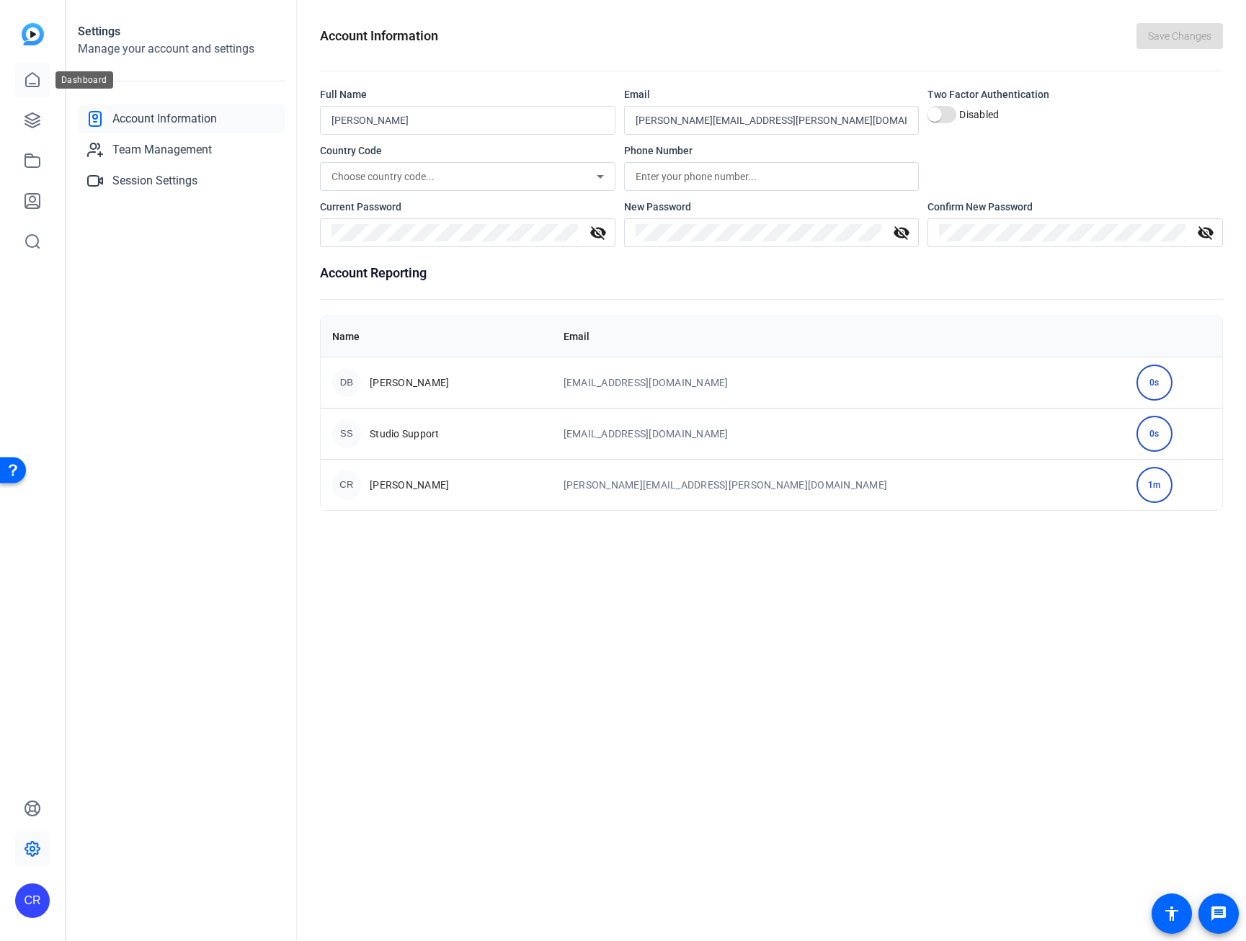
click at [46, 82] on link at bounding box center [32, 80] width 35 height 35
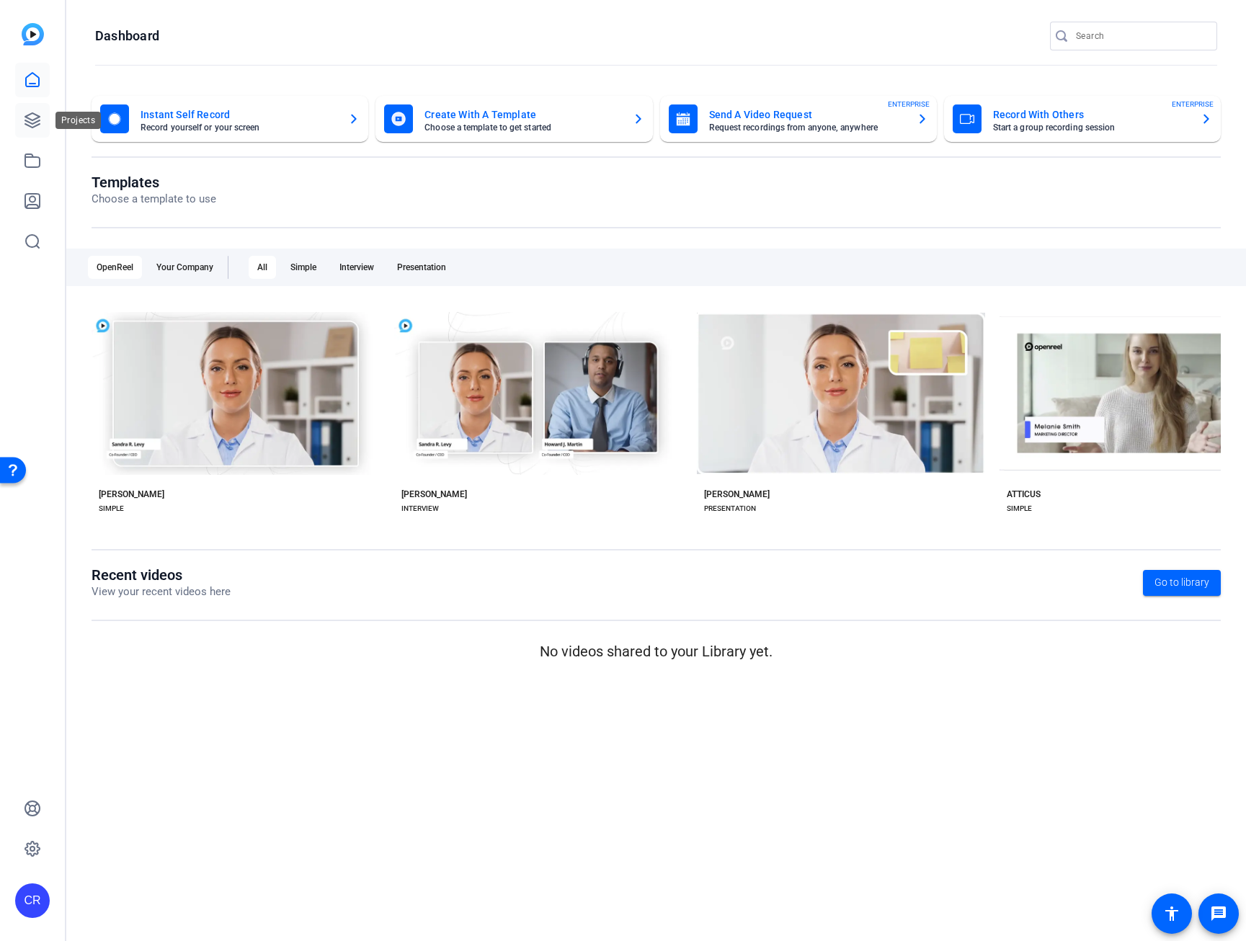
click at [28, 132] on link at bounding box center [32, 120] width 35 height 35
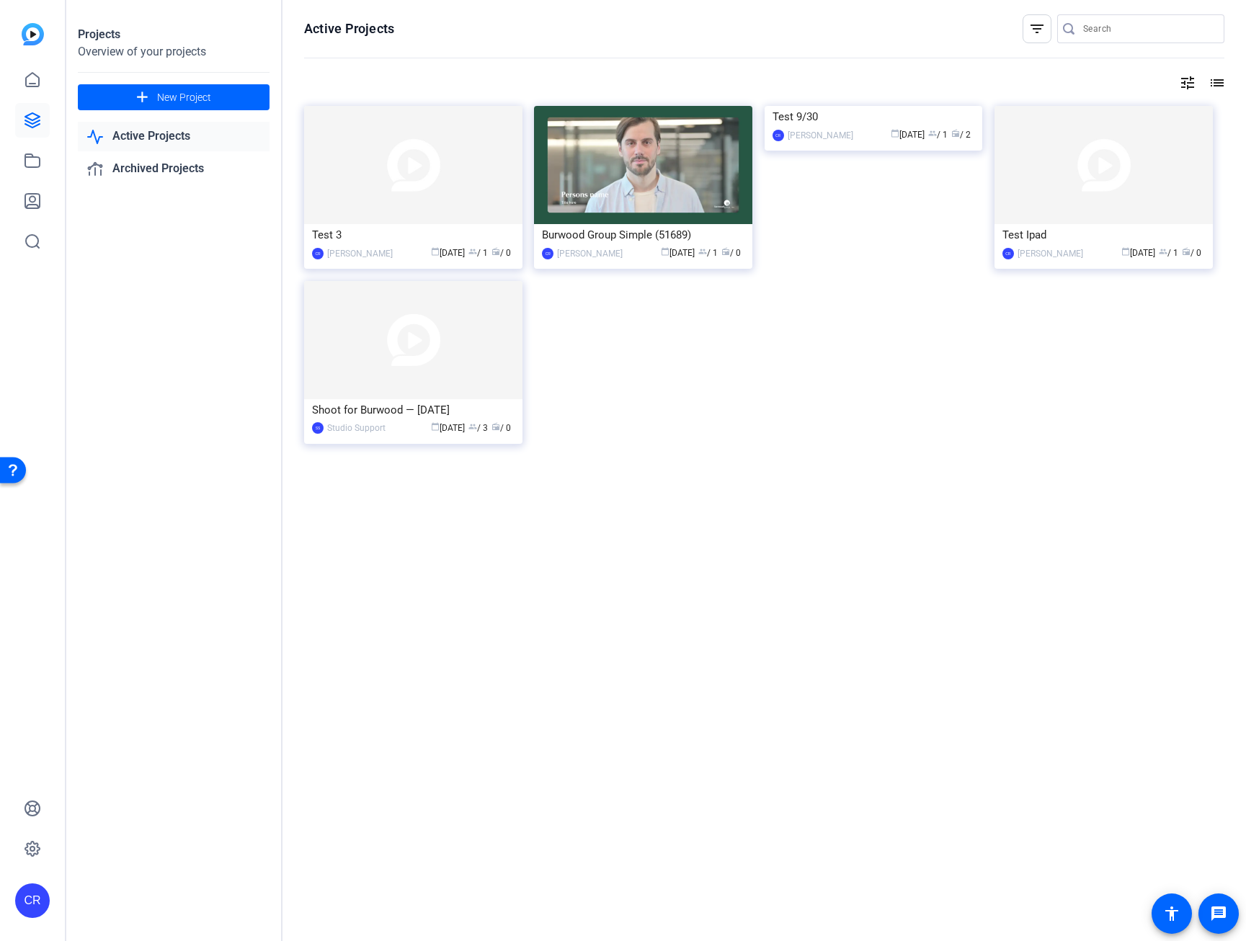
click at [445, 224] on div "Test 3" at bounding box center [413, 235] width 203 height 22
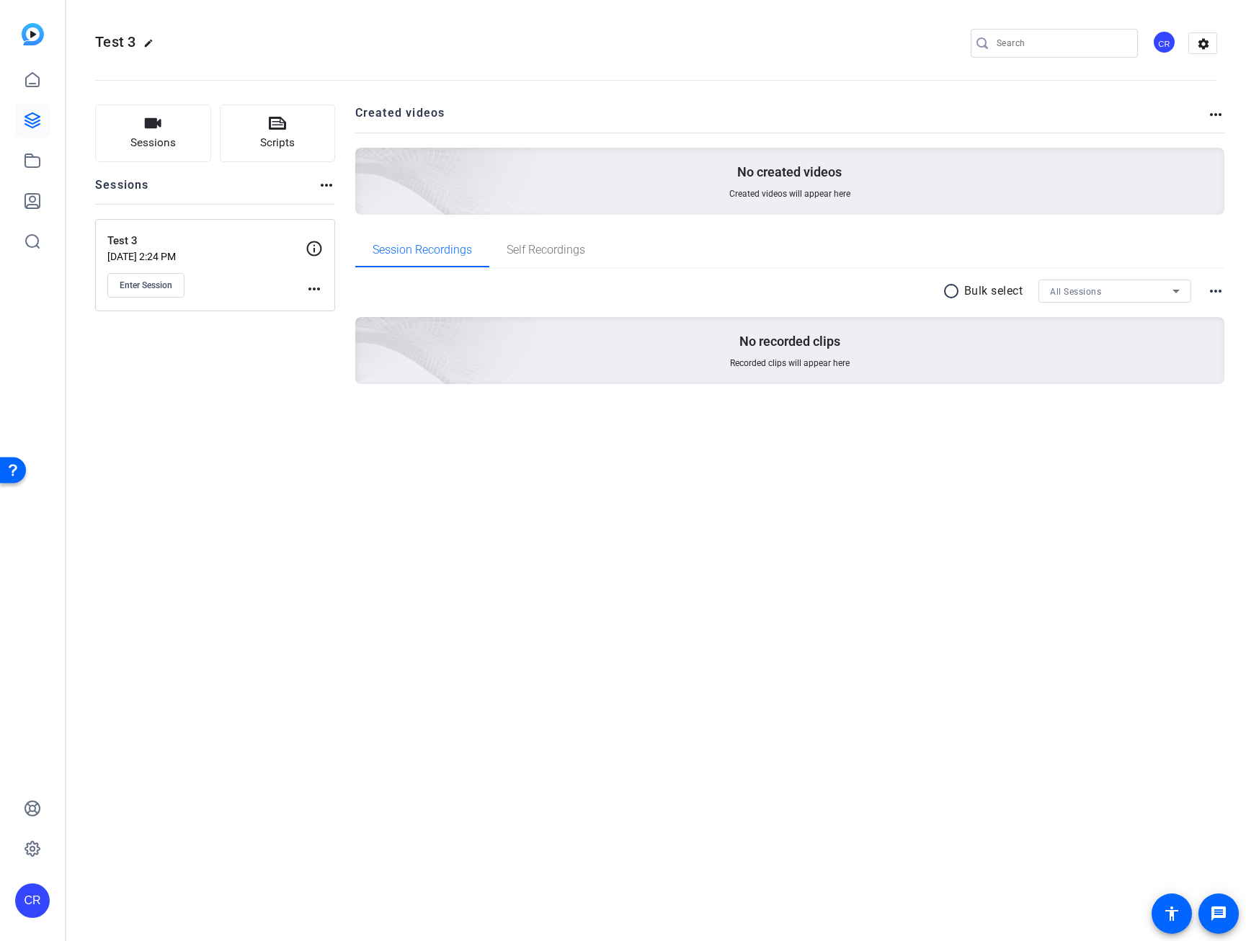
click at [320, 191] on mat-icon "more_horiz" at bounding box center [326, 185] width 17 height 17
click at [552, 487] on div at bounding box center [623, 470] width 1246 height 941
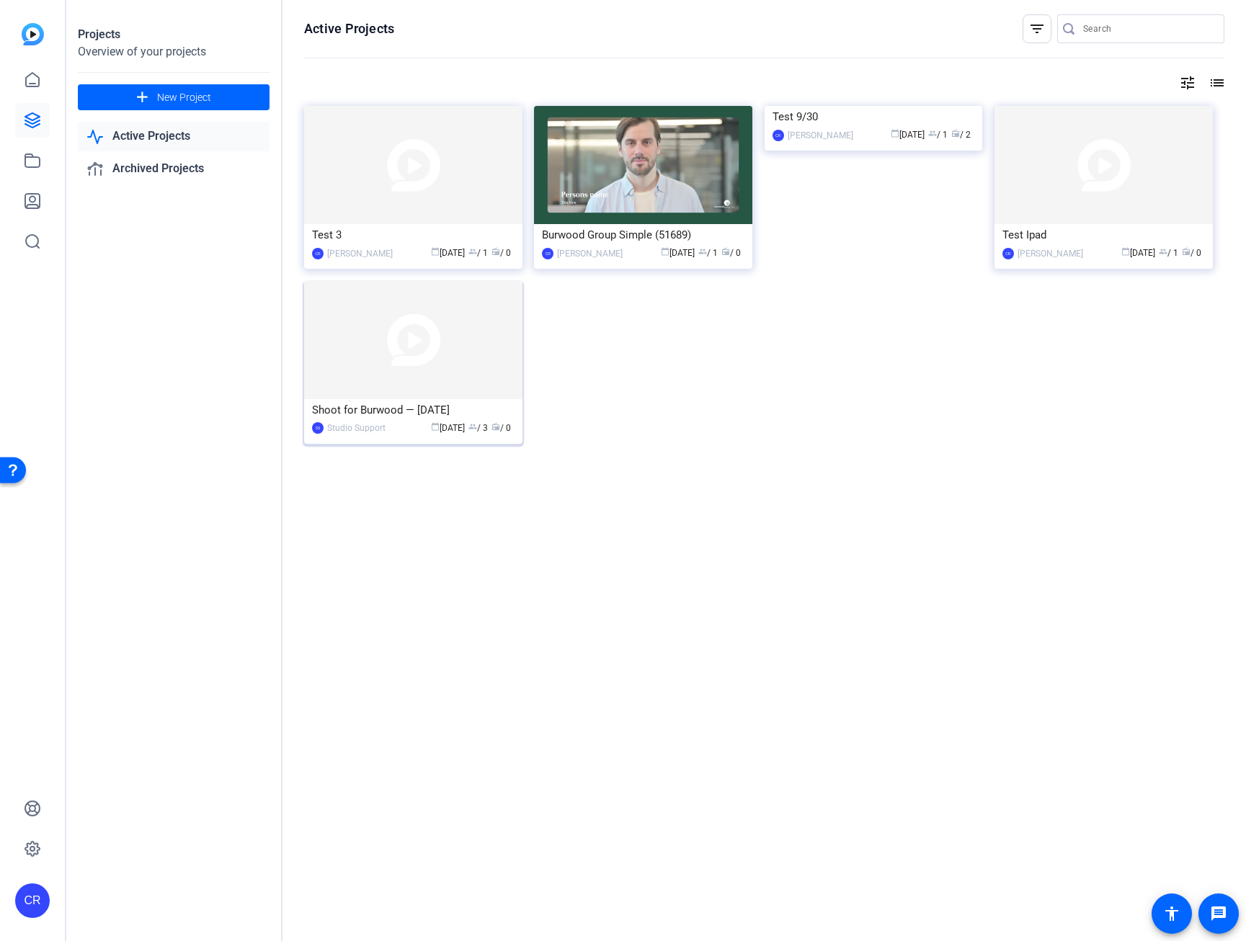
click at [434, 440] on mat-card-content "Shoot for Burwood — 9/30/2025 SS Studio Support calendar_today Sep 29 group / 3…" at bounding box center [414, 423] width 226 height 48
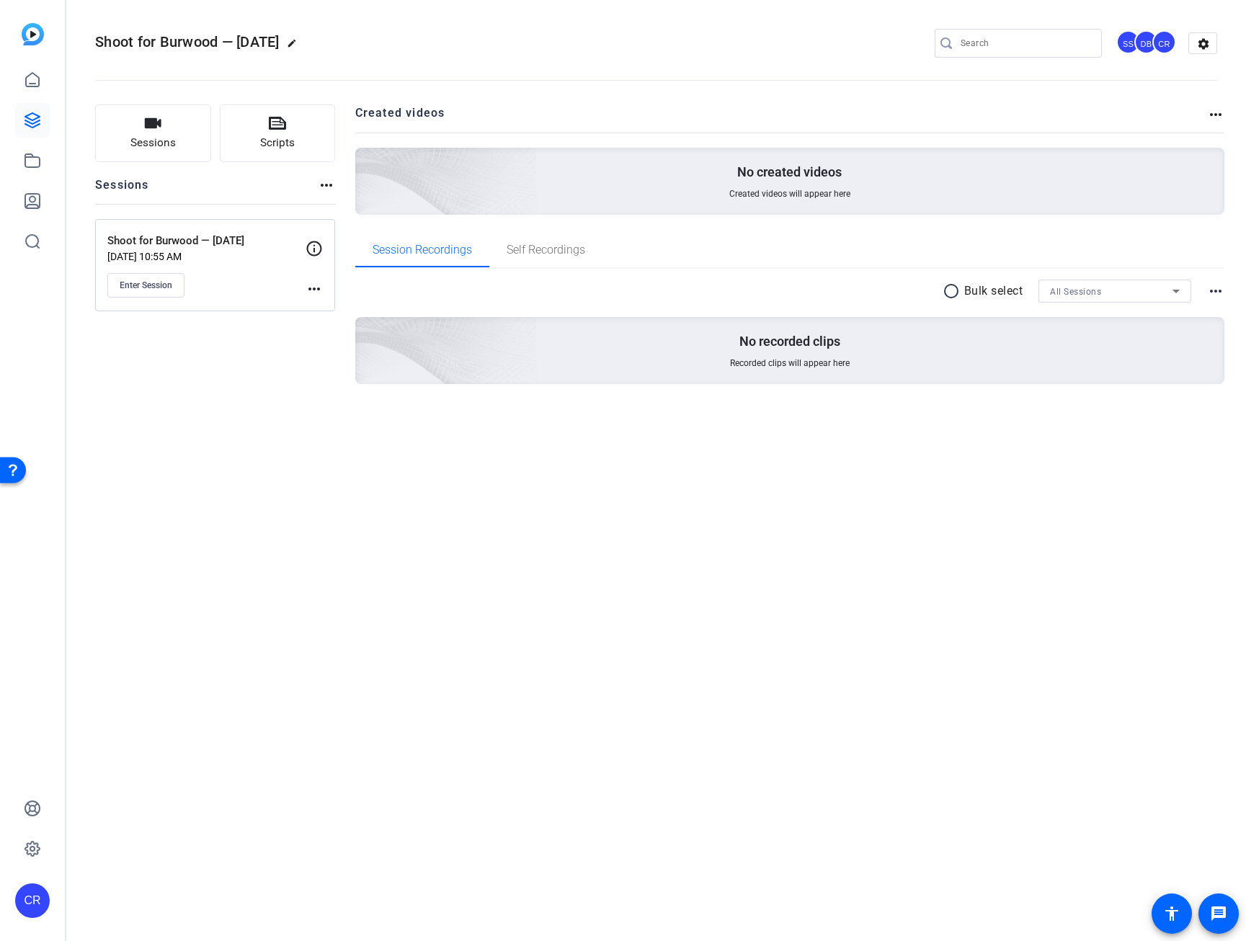
click at [299, 291] on div "Enter Session" at bounding box center [206, 285] width 198 height 25
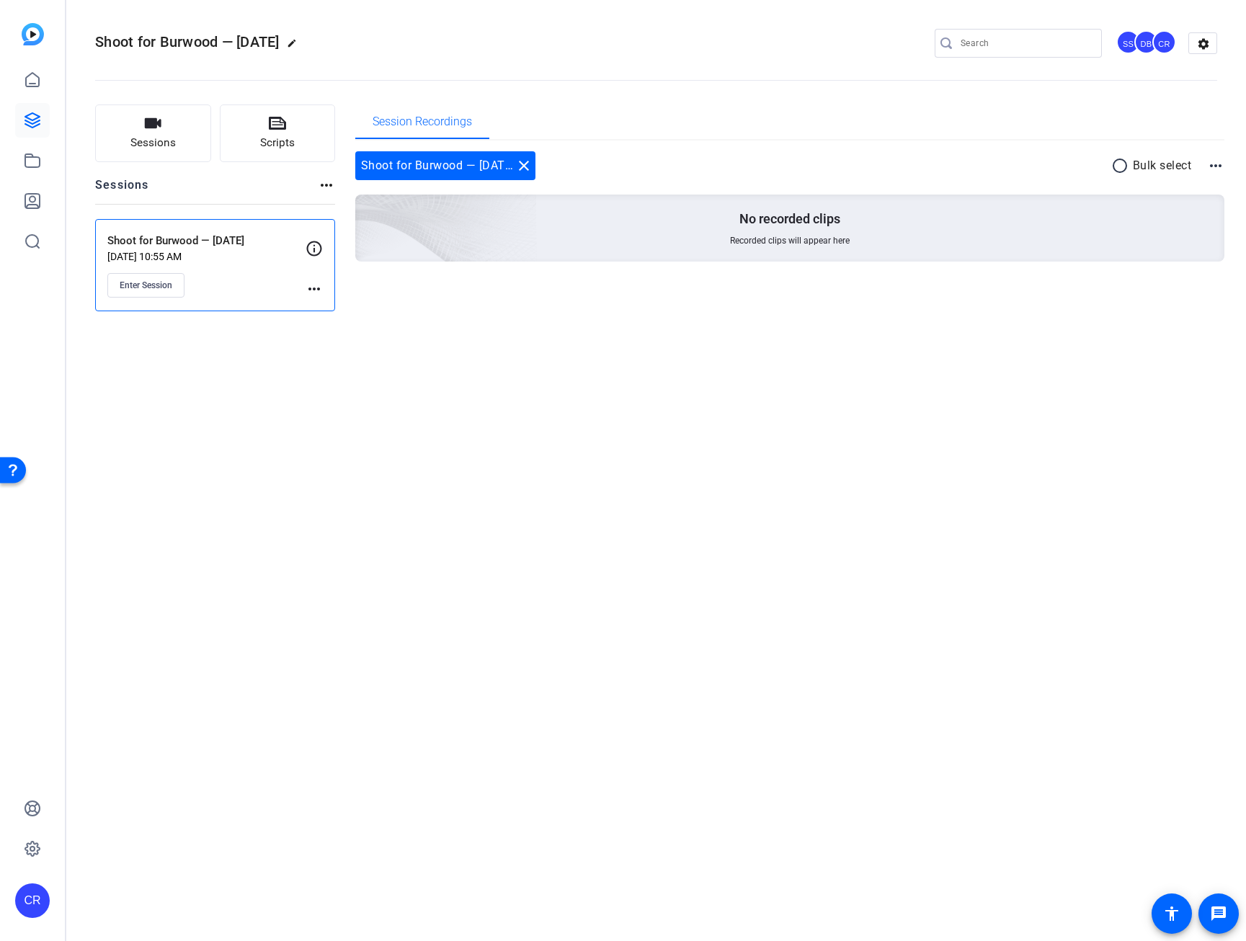
click at [323, 293] on div "Shoot for Burwood — 9/30/2025 Sep 29, 2025 @ 10:55 AM Enter Session more_horiz" at bounding box center [215, 265] width 240 height 92
click at [319, 291] on mat-icon "more_horiz" at bounding box center [314, 288] width 17 height 17
click at [612, 335] on div at bounding box center [623, 470] width 1246 height 941
click at [31, 127] on icon at bounding box center [32, 120] width 14 height 14
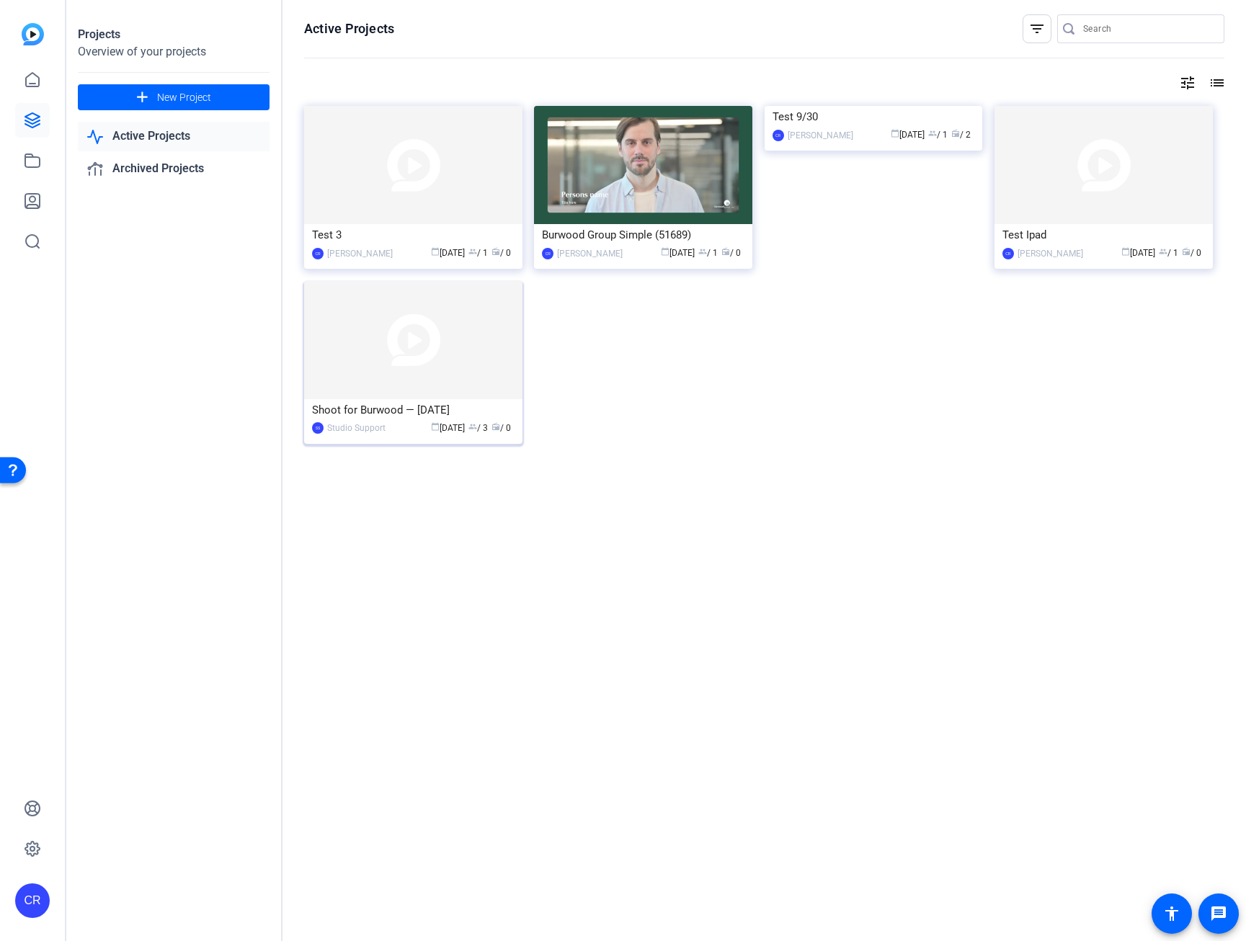
click at [455, 350] on img at bounding box center [413, 340] width 218 height 118
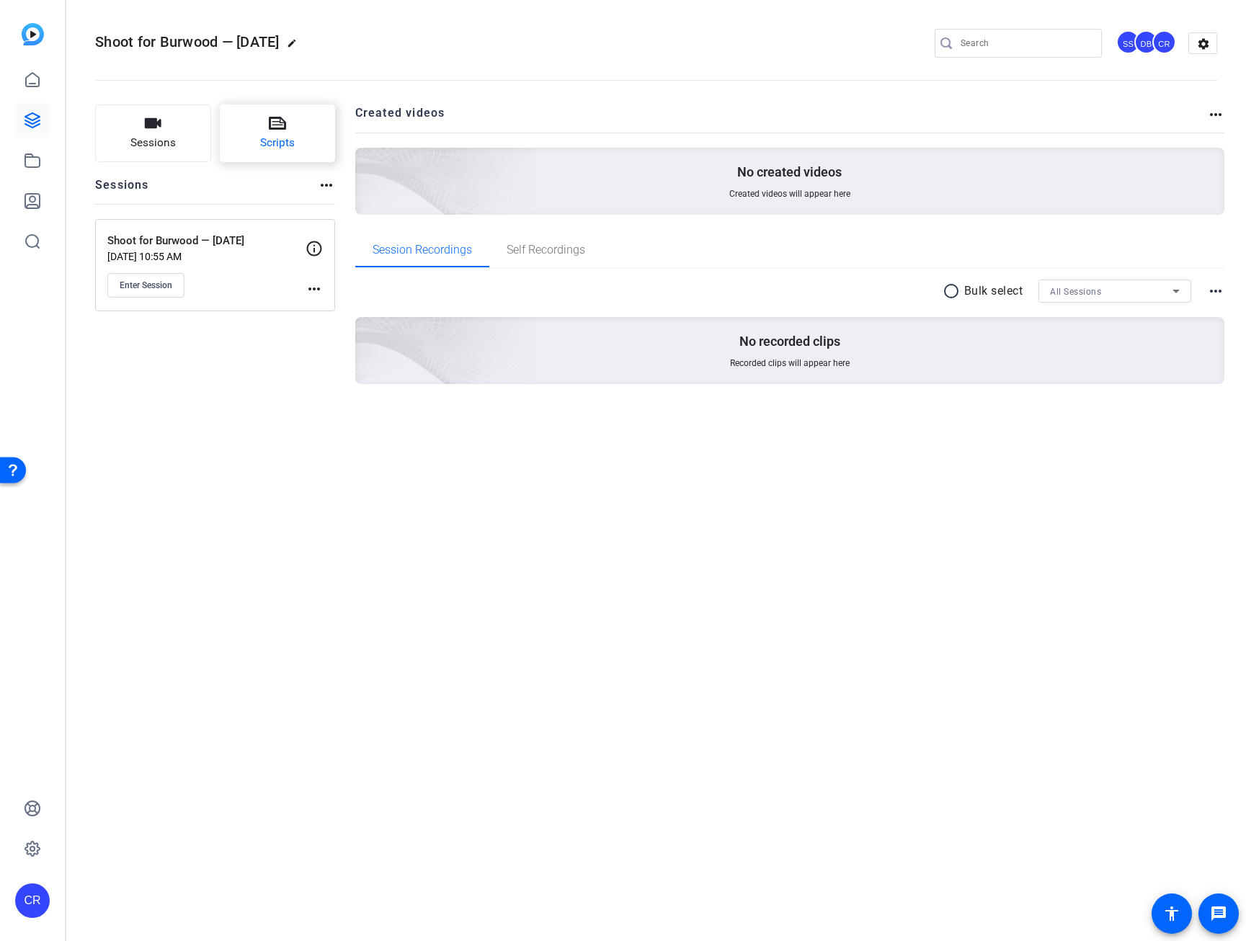
click at [286, 136] on span "Scripts" at bounding box center [277, 143] width 35 height 17
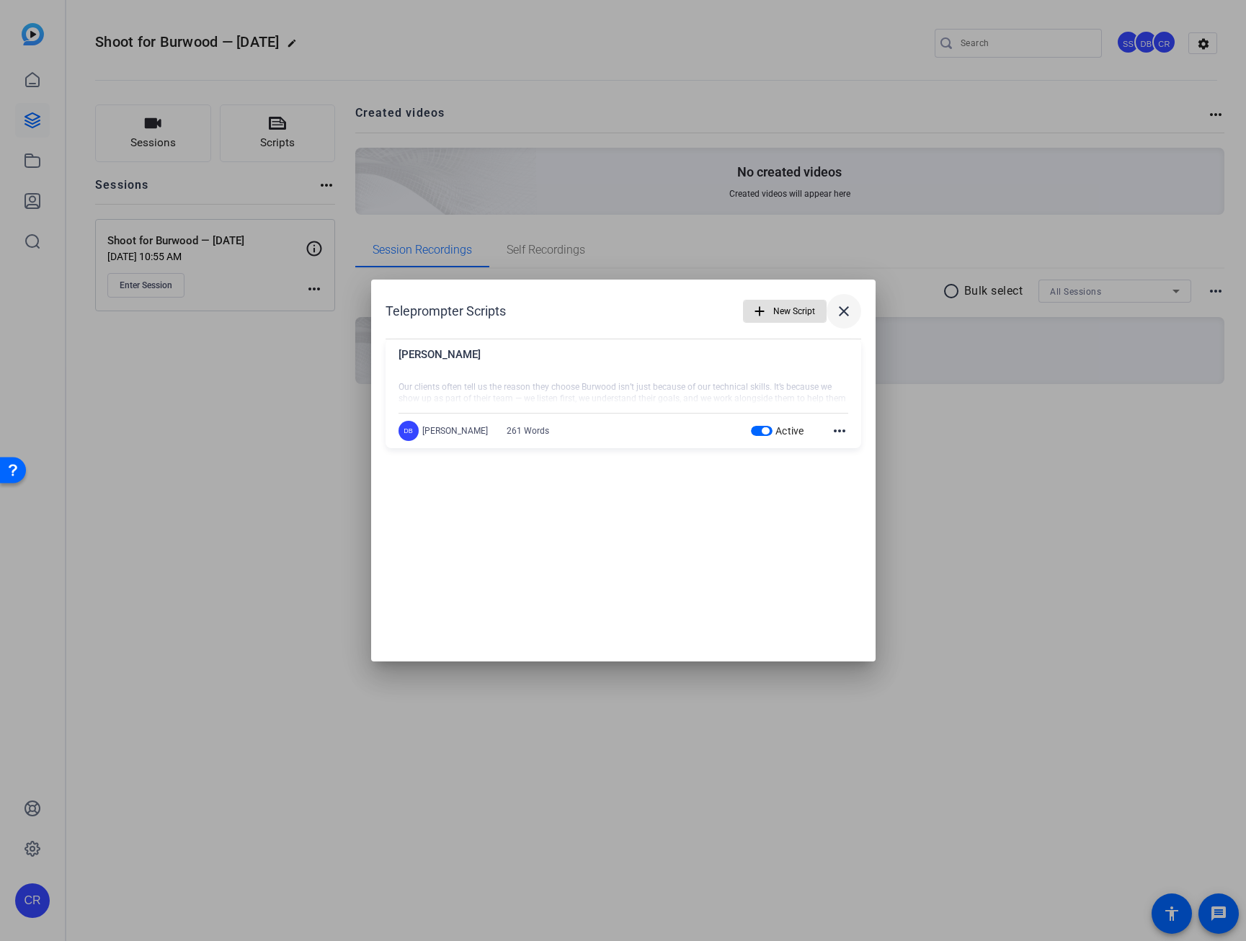
click at [844, 321] on span at bounding box center [844, 311] width 35 height 35
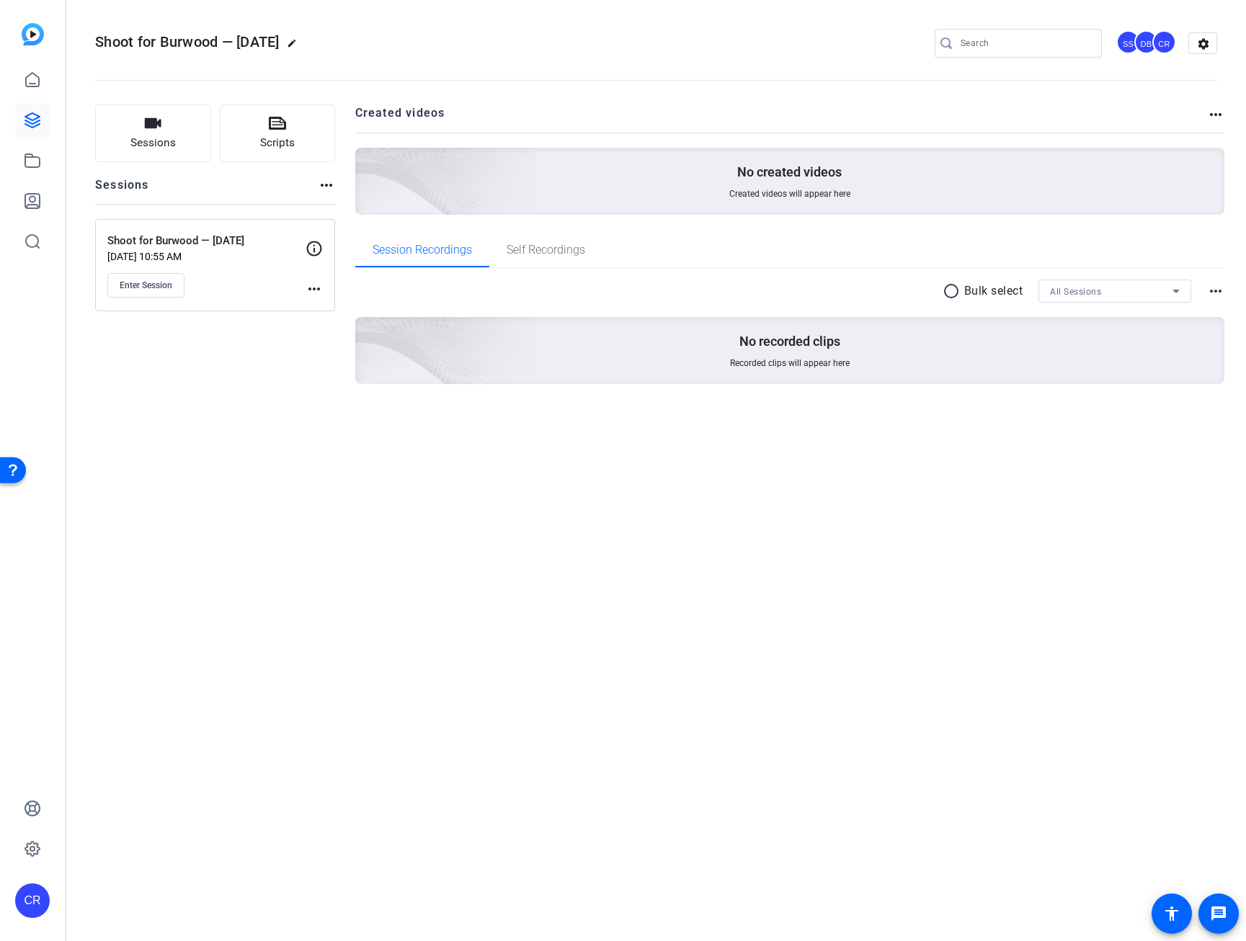
click at [316, 292] on mat-icon "more_horiz" at bounding box center [314, 288] width 17 height 17
click at [322, 303] on span "Edit Session" at bounding box center [350, 309] width 66 height 17
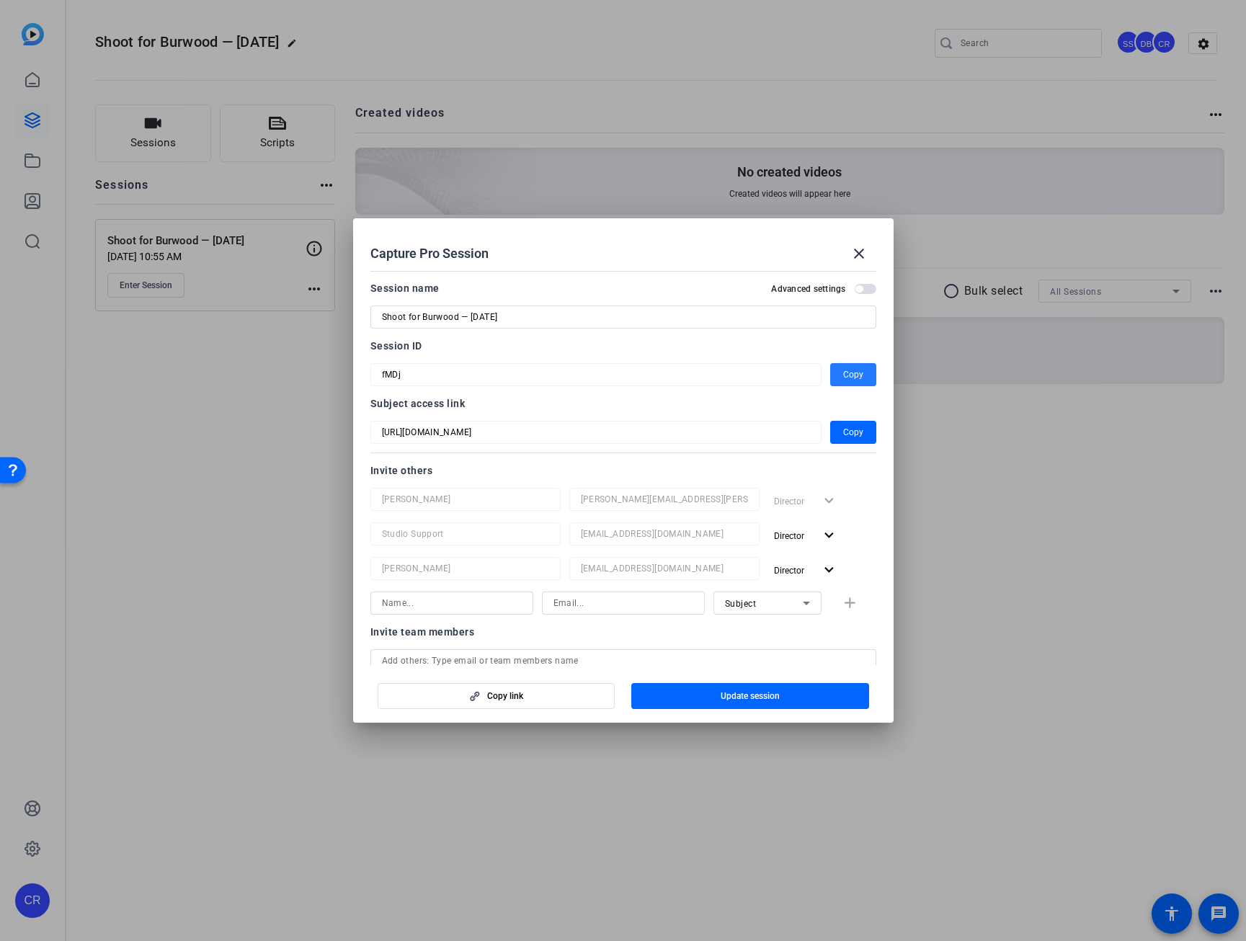
click at [857, 368] on span "button" at bounding box center [853, 374] width 46 height 35
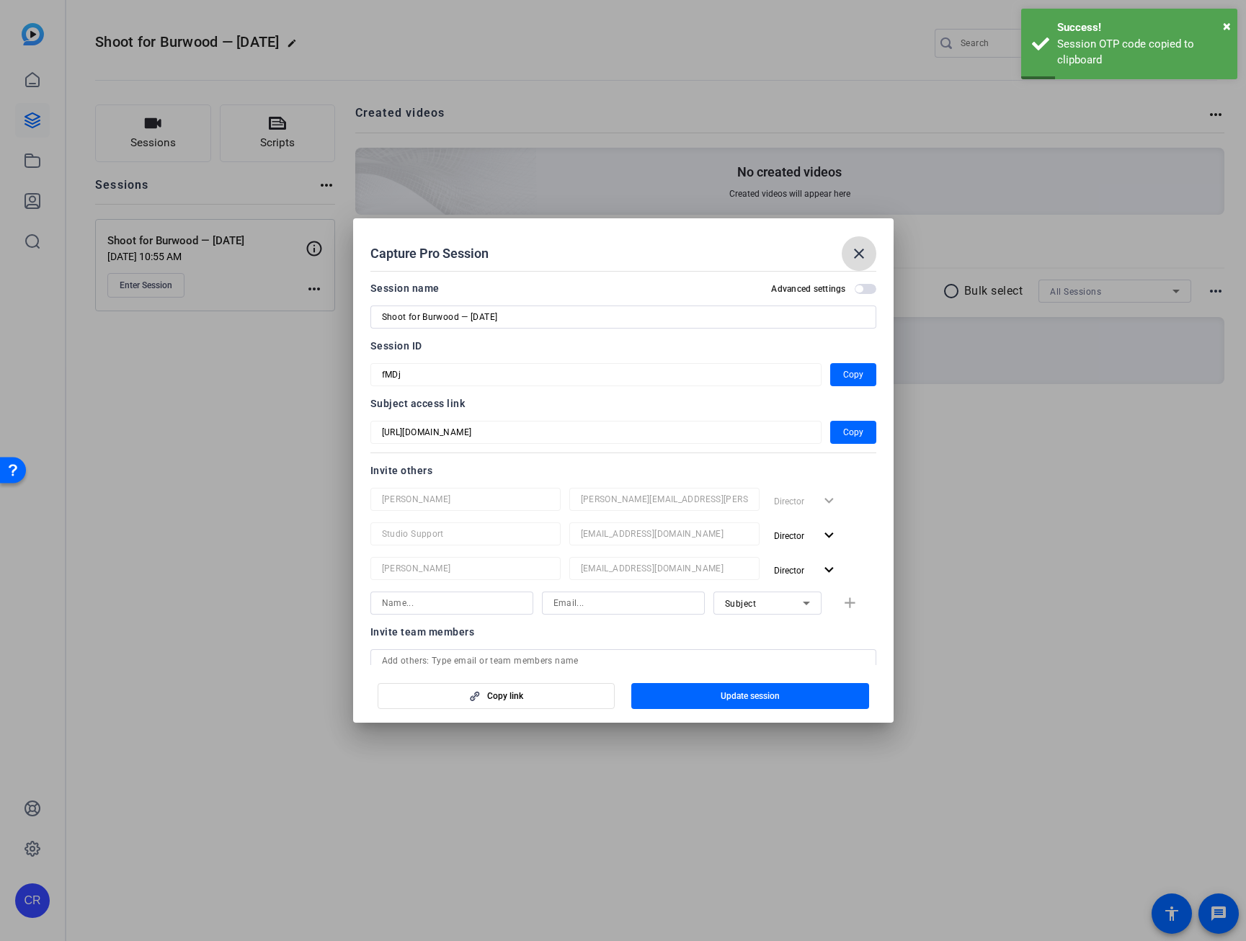
click at [861, 258] on mat-icon "close" at bounding box center [858, 253] width 17 height 17
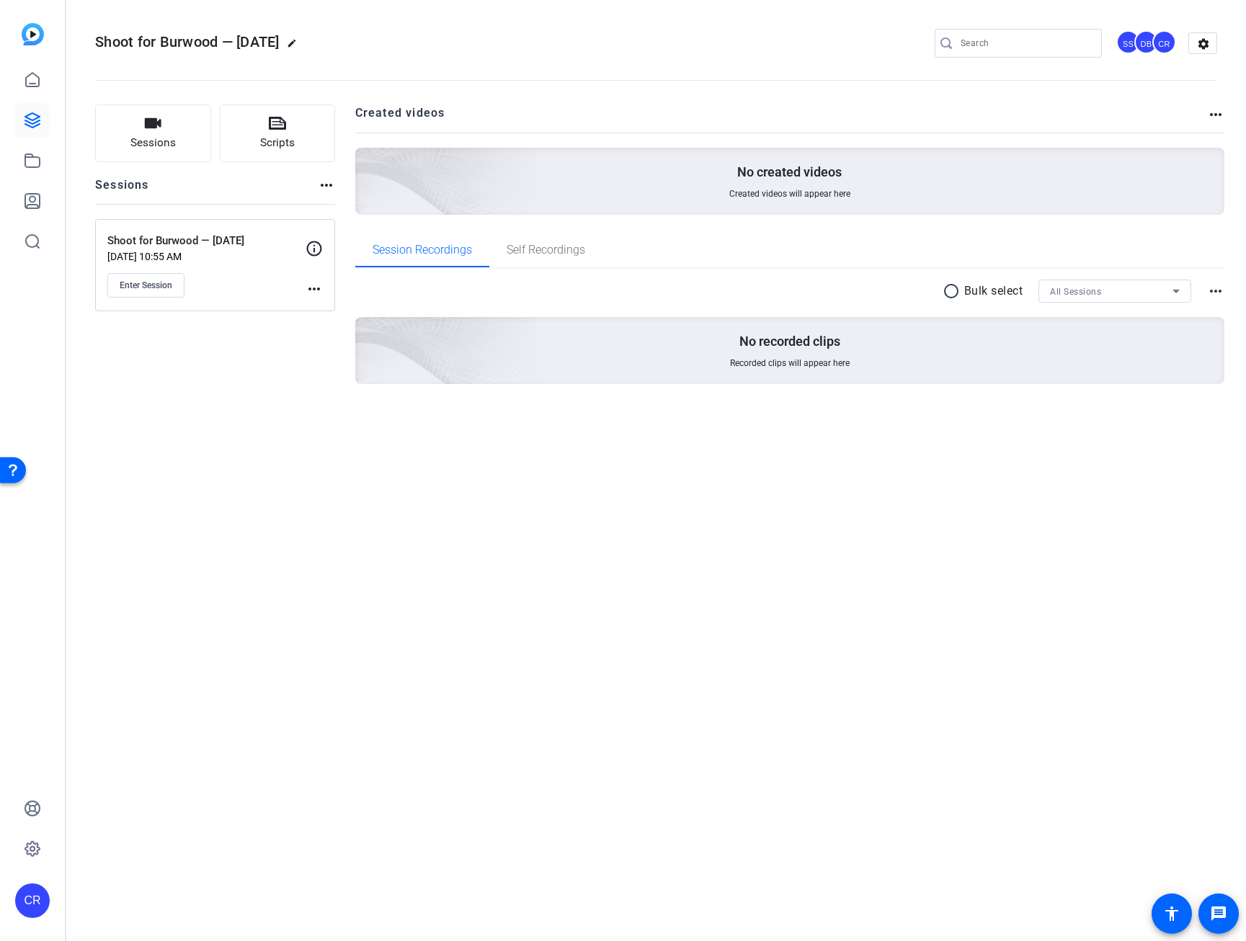
click at [242, 664] on div "Shoot for Burwood — 9/30/2025 edit SS DB CR settings Sessions Scripts Sessions …" at bounding box center [656, 470] width 1180 height 941
